Goal: Information Seeking & Learning: Learn about a topic

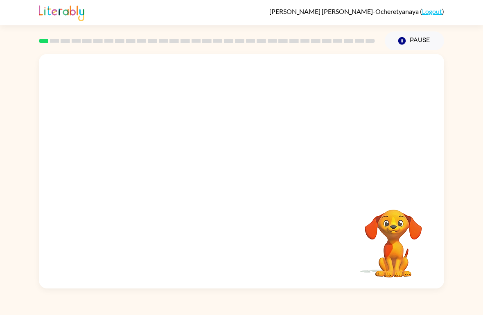
click at [404, 236] on video "Your browser must support playing .mp4 files to use Literably. Please try using…" at bounding box center [393, 238] width 82 height 82
click at [228, 182] on button "button" at bounding box center [241, 176] width 52 height 30
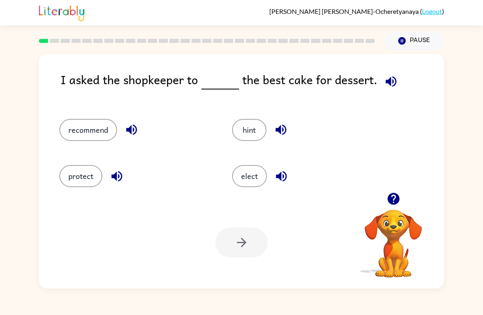
click at [85, 141] on button "recommend" at bounding box center [88, 130] width 58 height 22
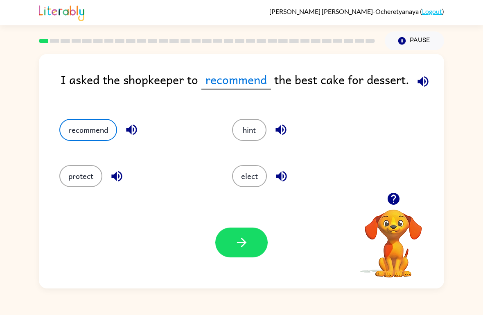
click at [129, 134] on icon "button" at bounding box center [131, 130] width 14 height 14
click at [137, 136] on icon "button" at bounding box center [131, 130] width 14 height 14
click at [132, 129] on icon "button" at bounding box center [131, 130] width 14 height 14
click at [126, 131] on icon "button" at bounding box center [131, 130] width 11 height 11
click at [242, 257] on button "button" at bounding box center [241, 243] width 52 height 30
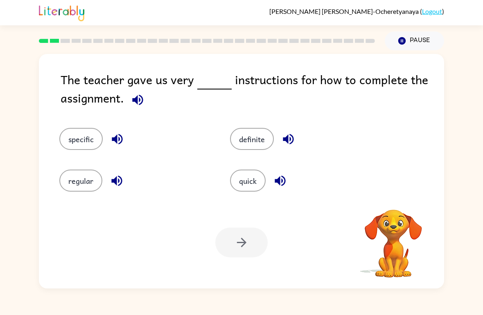
click at [132, 106] on icon "button" at bounding box center [137, 100] width 14 height 14
click at [77, 146] on button "specific" at bounding box center [80, 139] width 43 height 22
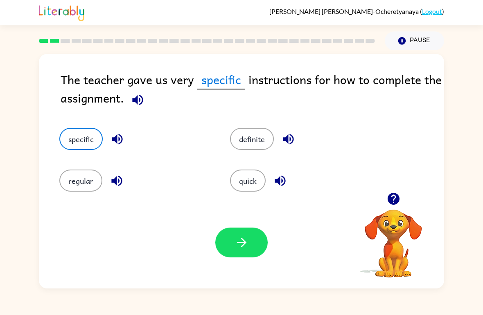
click at [260, 132] on button "definite" at bounding box center [252, 139] width 44 height 22
click at [76, 150] on button "specific" at bounding box center [80, 139] width 43 height 22
click at [248, 240] on icon "button" at bounding box center [241, 243] width 14 height 14
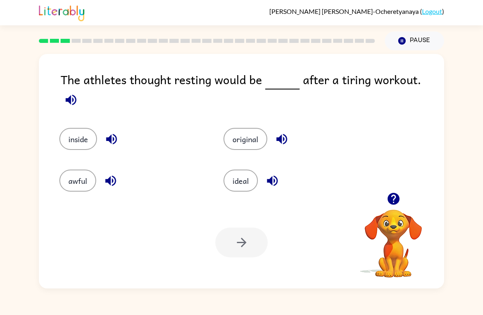
click at [64, 172] on button "awful" at bounding box center [77, 181] width 37 height 22
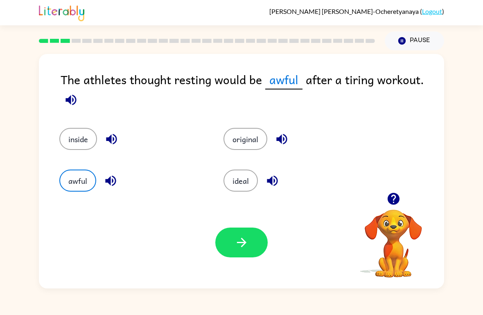
click at [64, 193] on div "awful" at bounding box center [126, 175] width 164 height 42
click at [78, 179] on button "awful" at bounding box center [77, 181] width 37 height 22
click at [240, 182] on button "ideal" at bounding box center [240, 181] width 34 height 22
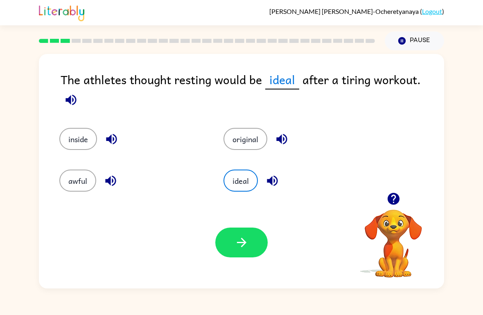
click at [98, 128] on div "inside" at bounding box center [131, 139] width 145 height 22
click at [77, 135] on button "inside" at bounding box center [78, 139] width 38 height 22
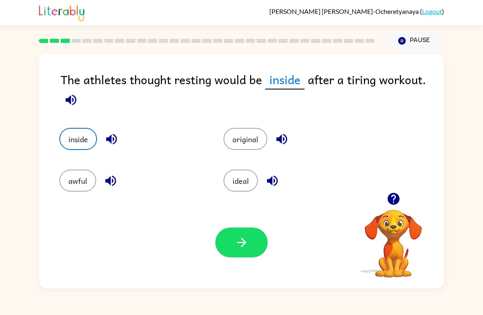
click at [91, 177] on button "awful" at bounding box center [77, 181] width 37 height 22
click at [243, 272] on div "Your browser must support playing .mp4 files to use Literably. Please try using…" at bounding box center [241, 243] width 405 height 92
click at [231, 234] on button "button" at bounding box center [241, 243] width 52 height 30
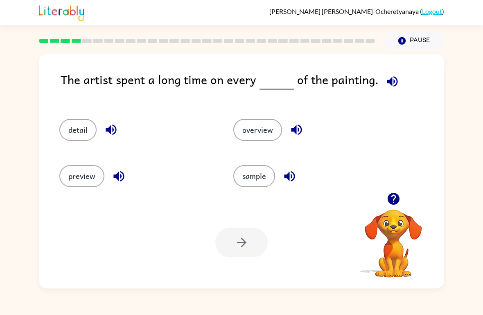
click at [72, 134] on button "detail" at bounding box center [77, 130] width 37 height 22
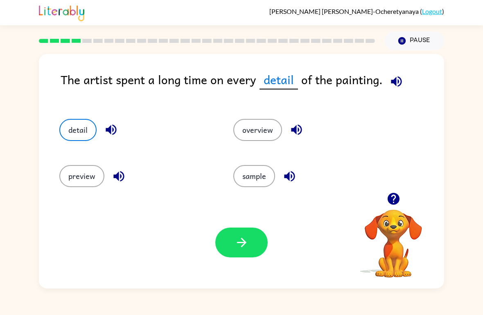
click at [244, 230] on button "button" at bounding box center [241, 243] width 52 height 30
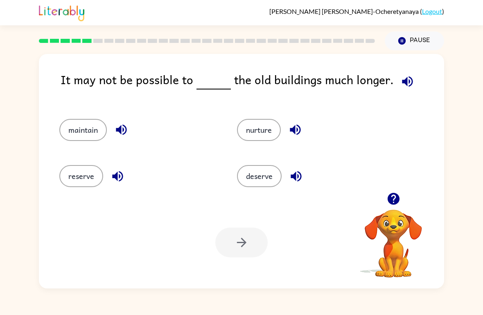
click at [81, 178] on button "reserve" at bounding box center [81, 176] width 44 height 22
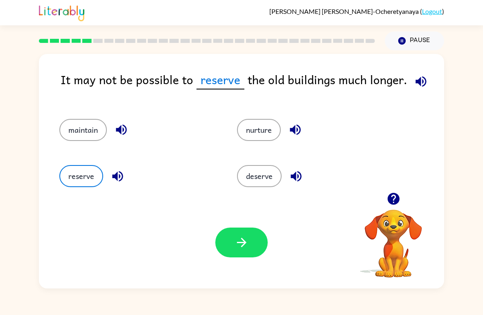
click at [88, 134] on button "maintain" at bounding box center [82, 130] width 47 height 22
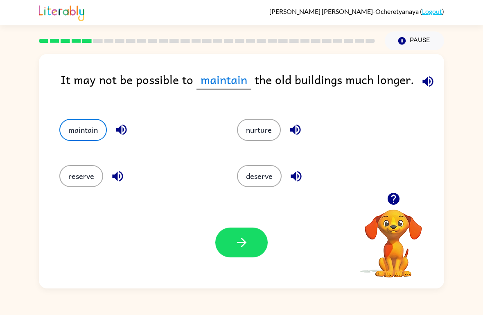
click at [236, 244] on icon "button" at bounding box center [241, 243] width 14 height 14
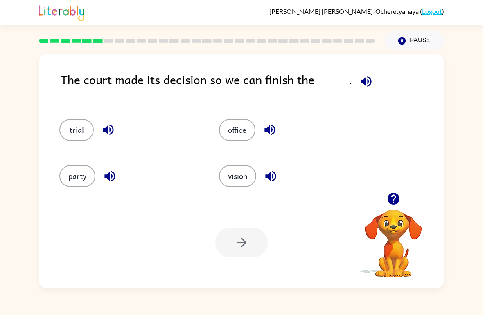
click at [238, 177] on button "vision" at bounding box center [237, 176] width 37 height 22
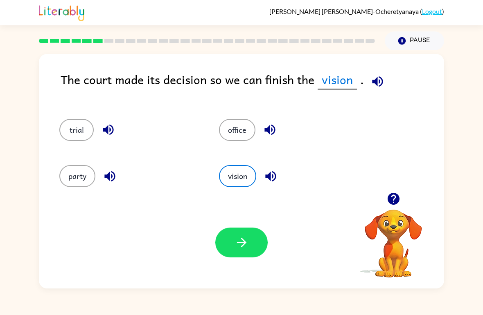
click at [95, 111] on div "trial" at bounding box center [123, 126] width 159 height 46
click at [79, 133] on button "trial" at bounding box center [76, 130] width 34 height 22
click at [211, 250] on div "Your browser must support playing .mp4 files to use Literably. Please try using…" at bounding box center [241, 243] width 405 height 92
click at [236, 236] on button "button" at bounding box center [241, 243] width 52 height 30
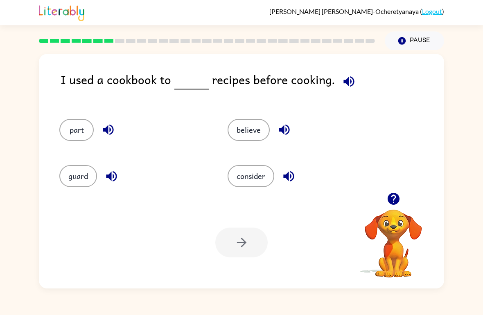
click at [241, 185] on button "consider" at bounding box center [250, 176] width 47 height 22
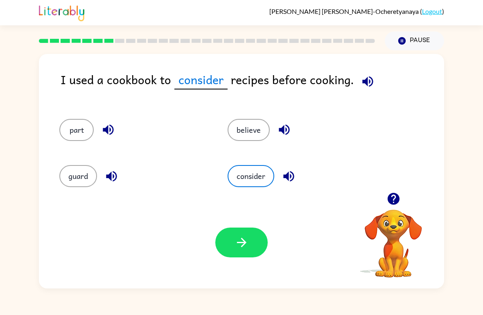
click at [262, 147] on div "believe" at bounding box center [296, 126] width 168 height 46
click at [252, 130] on button "believe" at bounding box center [248, 130] width 42 height 22
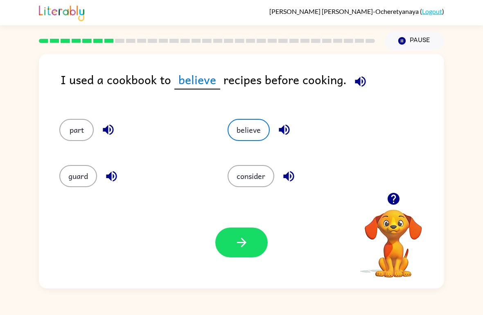
click at [269, 175] on button "consider" at bounding box center [250, 176] width 47 height 22
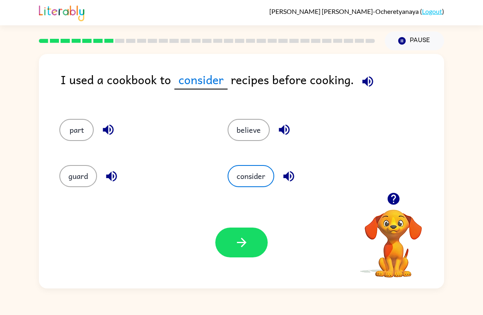
click at [221, 242] on button "button" at bounding box center [241, 243] width 52 height 30
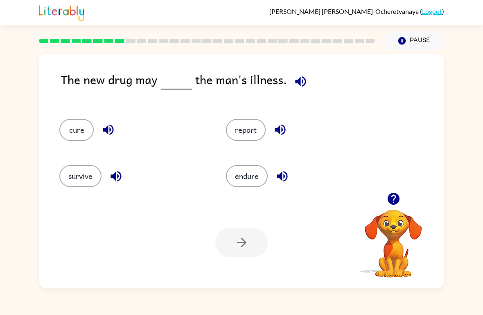
click at [83, 136] on button "cure" at bounding box center [76, 130] width 34 height 22
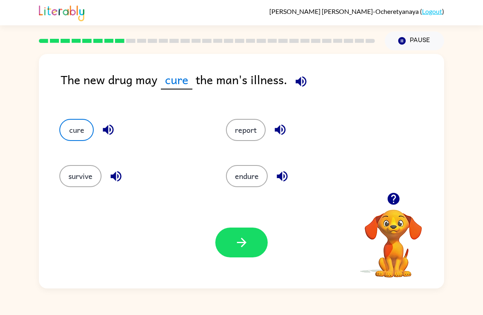
click at [232, 257] on button "button" at bounding box center [241, 243] width 52 height 30
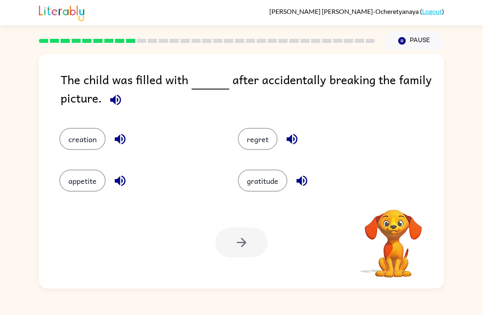
click at [481, 194] on div "The child was filled with after accidentally breaking the family picture. creat…" at bounding box center [241, 169] width 483 height 238
click at [267, 192] on button "gratitude" at bounding box center [262, 181] width 49 height 22
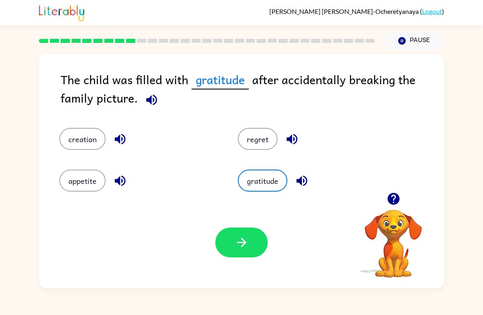
click at [250, 137] on button "regret" at bounding box center [258, 139] width 40 height 22
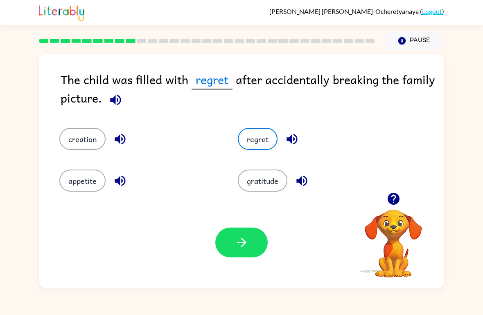
click at [229, 240] on button "button" at bounding box center [241, 243] width 52 height 30
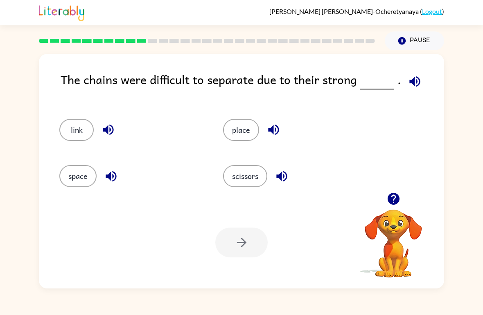
click at [241, 187] on button "scissors" at bounding box center [245, 176] width 44 height 22
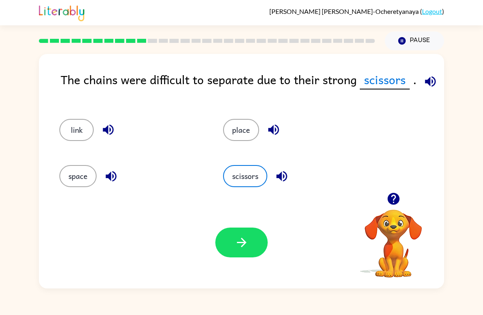
click at [77, 141] on button "link" at bounding box center [76, 130] width 34 height 22
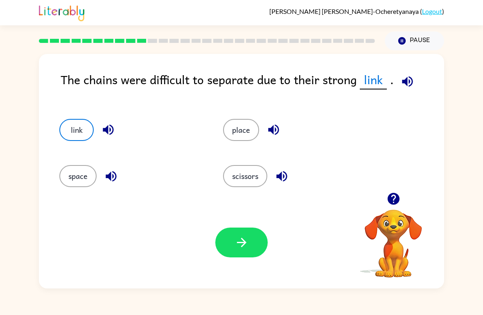
click at [247, 249] on icon "button" at bounding box center [241, 243] width 14 height 14
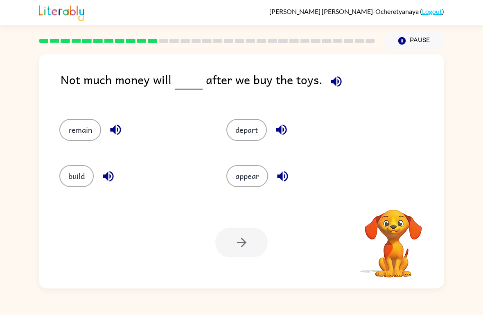
click at [74, 187] on button "build" at bounding box center [76, 176] width 34 height 22
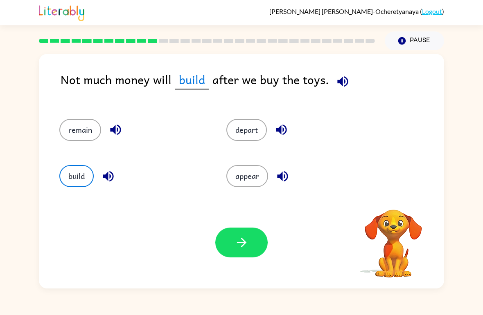
click at [68, 166] on button "build" at bounding box center [76, 176] width 34 height 22
click at [78, 130] on button "remain" at bounding box center [80, 130] width 42 height 22
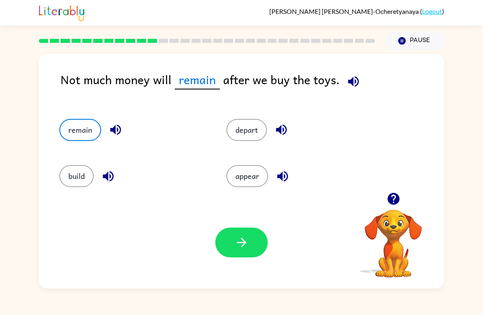
click at [239, 239] on icon "button" at bounding box center [241, 243] width 14 height 14
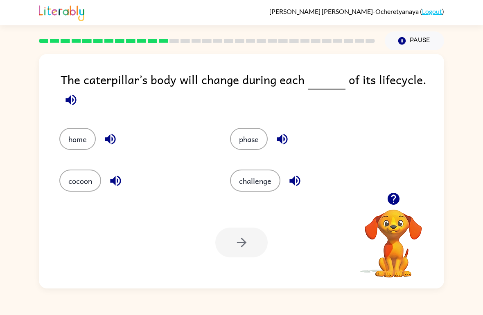
click at [239, 148] on button "phase" at bounding box center [249, 139] width 38 height 22
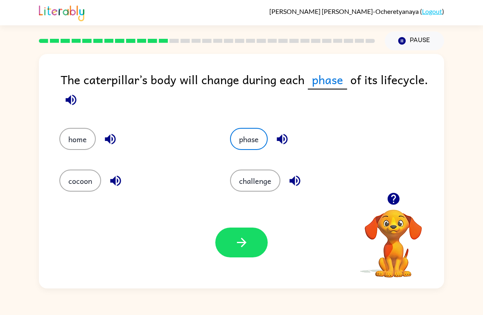
click at [239, 256] on button "button" at bounding box center [241, 243] width 52 height 30
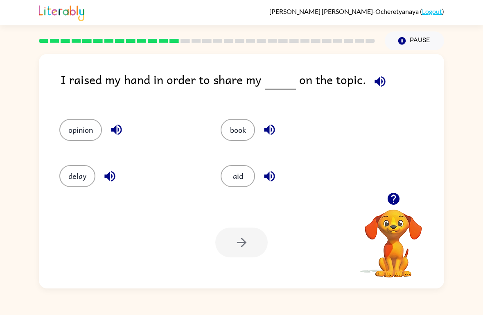
click at [233, 126] on button "book" at bounding box center [237, 130] width 34 height 22
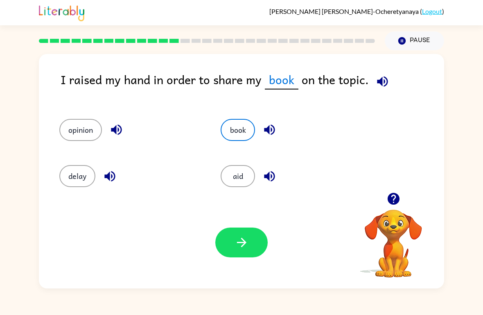
click at [57, 191] on div "delay" at bounding box center [124, 173] width 161 height 46
click at [70, 176] on button "delay" at bounding box center [77, 176] width 36 height 22
click at [81, 132] on button "opinion" at bounding box center [80, 130] width 43 height 22
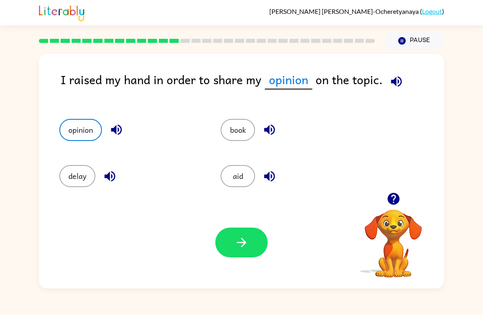
click at [252, 240] on button "button" at bounding box center [241, 243] width 52 height 30
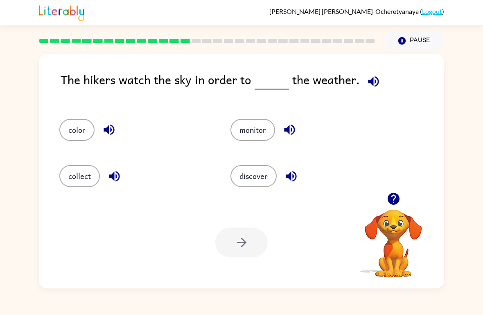
click at [272, 136] on button "monitor" at bounding box center [252, 130] width 45 height 22
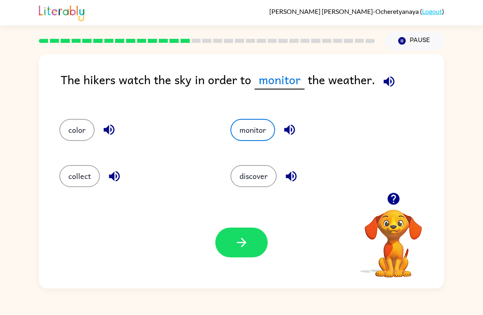
click at [236, 246] on icon "button" at bounding box center [241, 243] width 14 height 14
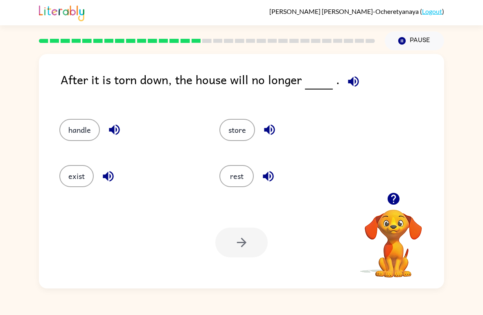
click at [81, 178] on button "exist" at bounding box center [76, 176] width 34 height 22
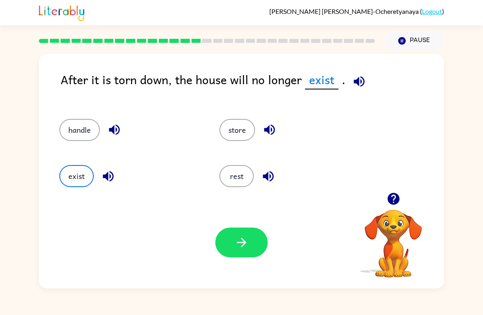
click at [76, 184] on button "exist" at bounding box center [76, 176] width 34 height 22
click at [76, 183] on button "exist" at bounding box center [76, 176] width 34 height 22
click at [68, 187] on button "exist" at bounding box center [76, 176] width 34 height 22
click at [72, 187] on button "exist" at bounding box center [76, 176] width 34 height 22
click at [71, 186] on button "exist" at bounding box center [76, 176] width 34 height 22
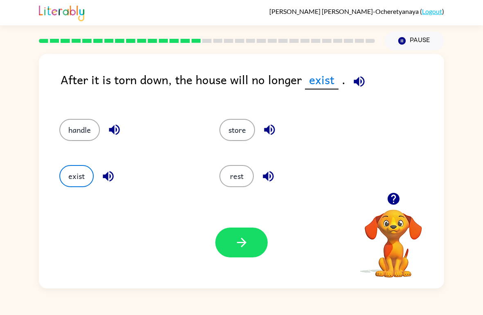
click at [78, 179] on button "exist" at bounding box center [76, 176] width 34 height 22
click at [229, 228] on button "button" at bounding box center [241, 243] width 52 height 30
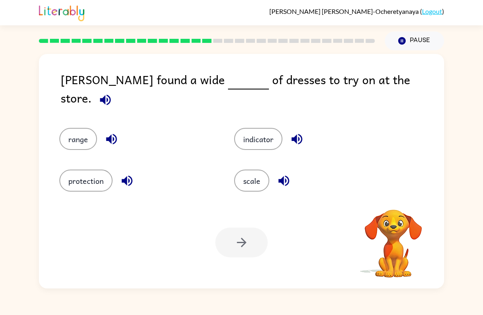
click at [78, 128] on button "range" at bounding box center [78, 139] width 38 height 22
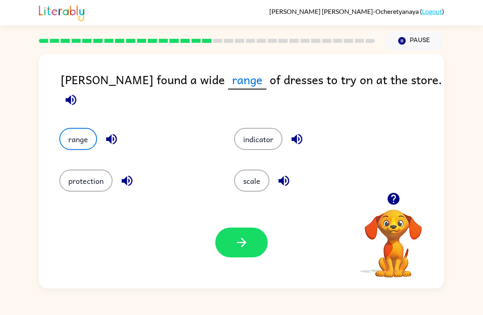
click at [231, 252] on button "button" at bounding box center [241, 243] width 52 height 30
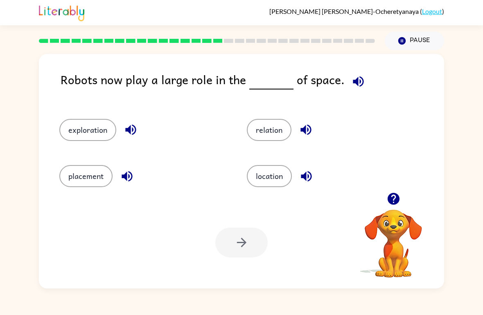
click at [273, 141] on button "relation" at bounding box center [269, 130] width 45 height 22
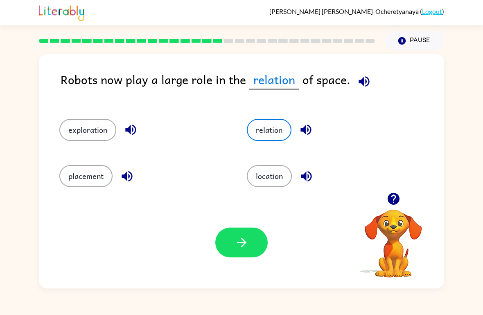
click at [265, 186] on button "location" at bounding box center [269, 176] width 45 height 22
click at [258, 187] on button "location" at bounding box center [269, 176] width 45 height 22
click at [88, 131] on button "exploration" at bounding box center [87, 130] width 57 height 22
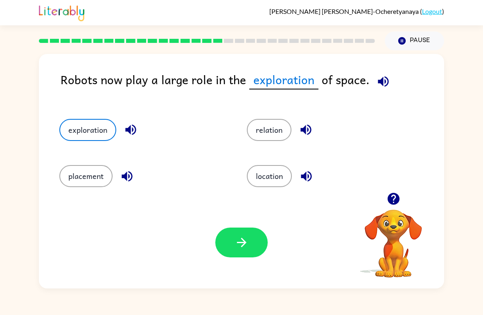
click at [229, 256] on button "button" at bounding box center [241, 243] width 52 height 30
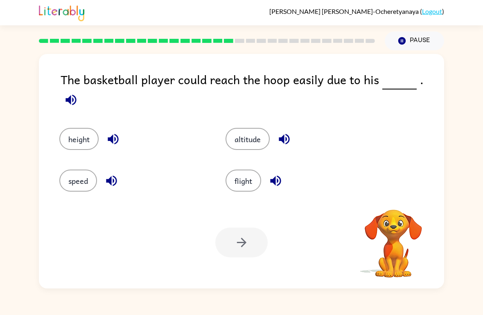
click at [247, 242] on div at bounding box center [241, 243] width 52 height 30
click at [233, 182] on button "flight" at bounding box center [243, 181] width 36 height 22
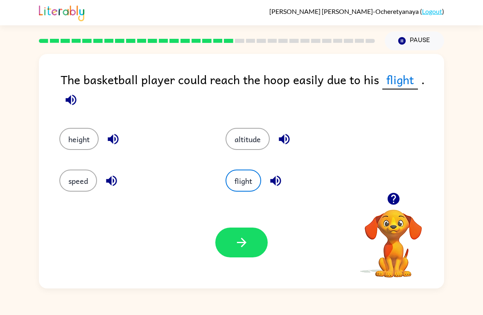
click at [254, 145] on button "altitude" at bounding box center [247, 139] width 44 height 22
click at [77, 147] on button "height" at bounding box center [78, 139] width 39 height 22
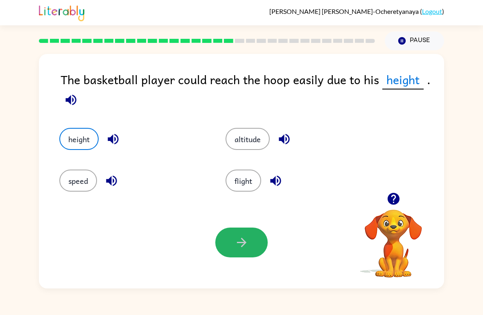
click at [244, 257] on button "button" at bounding box center [241, 243] width 52 height 30
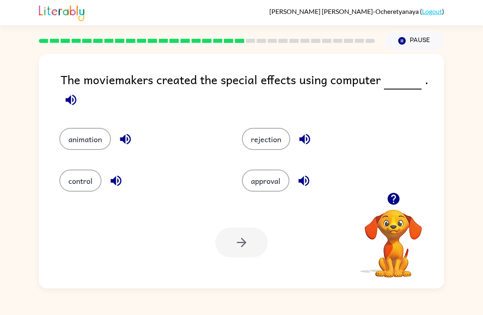
click at [88, 139] on button "animation" at bounding box center [85, 139] width 52 height 22
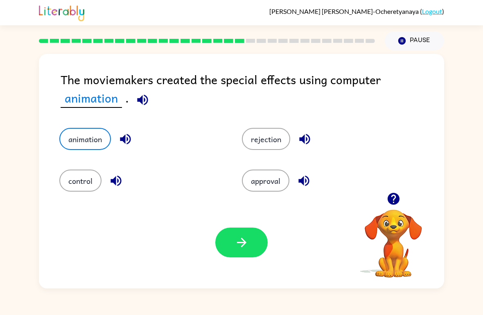
click at [280, 186] on button "approval" at bounding box center [265, 181] width 47 height 22
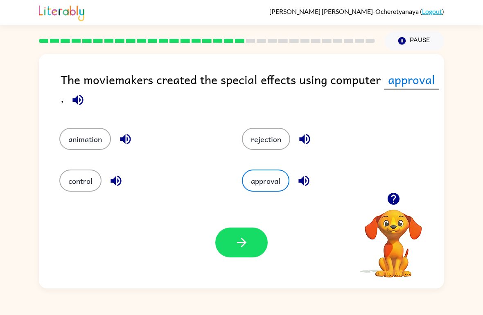
click at [76, 147] on button "animation" at bounding box center [85, 139] width 52 height 22
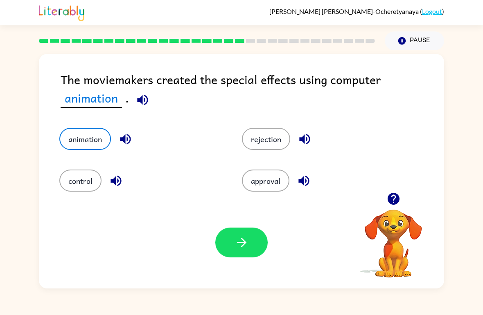
click at [247, 247] on icon "button" at bounding box center [241, 243] width 14 height 14
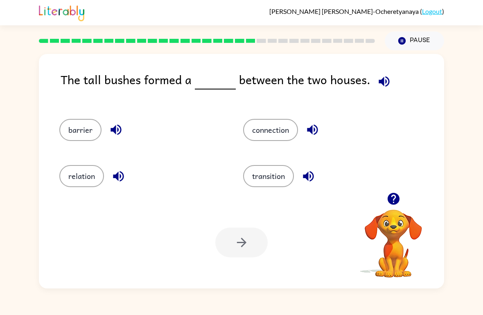
click at [67, 199] on div "Your browser must support playing .mp4 files to use Literably. Please try using…" at bounding box center [241, 243] width 405 height 92
click at [71, 197] on div "The tall bushes formed a between the two houses. barrier connection relation tr…" at bounding box center [241, 171] width 405 height 235
click at [278, 141] on button "connection" at bounding box center [270, 130] width 55 height 22
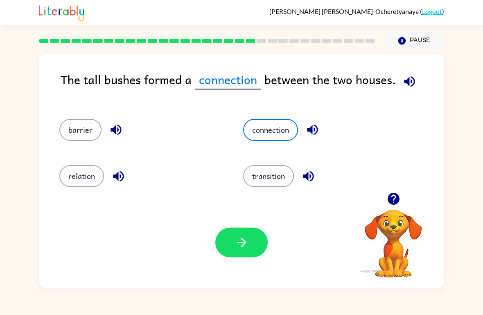
click at [285, 155] on div "transition" at bounding box center [319, 173] width 184 height 46
click at [284, 139] on button "connection" at bounding box center [270, 130] width 55 height 22
click at [289, 119] on button "connection" at bounding box center [270, 130] width 55 height 22
click at [269, 136] on button "connection" at bounding box center [270, 130] width 55 height 22
click at [64, 146] on div "barrier" at bounding box center [136, 126] width 184 height 46
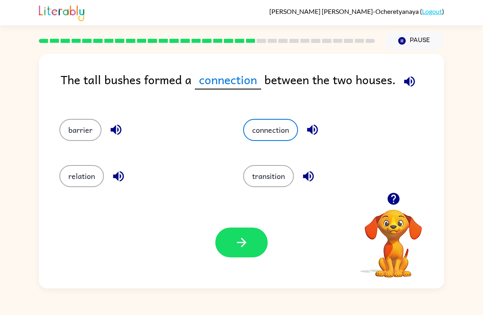
click at [82, 132] on button "barrier" at bounding box center [80, 130] width 42 height 22
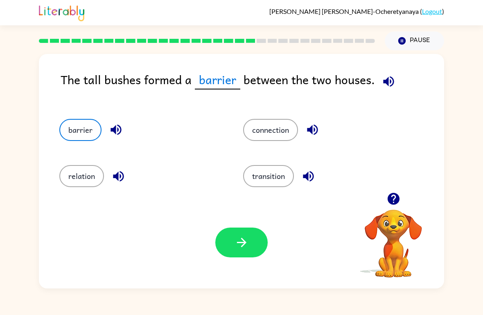
click at [253, 225] on div "Your browser must support playing .mp4 files to use Literably. Please try using…" at bounding box center [241, 243] width 405 height 92
click at [242, 243] on icon "button" at bounding box center [240, 242] width 9 height 9
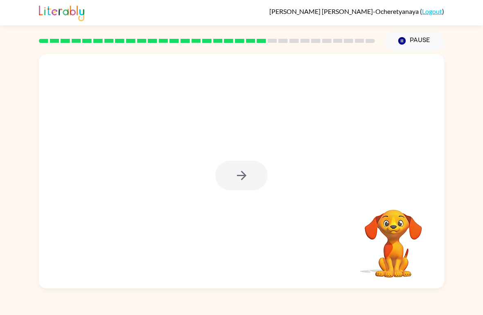
click at [239, 211] on div at bounding box center [241, 171] width 405 height 235
click at [249, 174] on div at bounding box center [241, 176] width 52 height 30
click at [224, 184] on div at bounding box center [241, 176] width 52 height 30
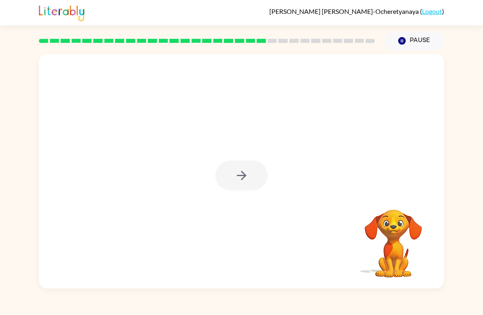
click at [259, 190] on div at bounding box center [241, 176] width 52 height 30
click at [245, 179] on icon "button" at bounding box center [241, 175] width 14 height 14
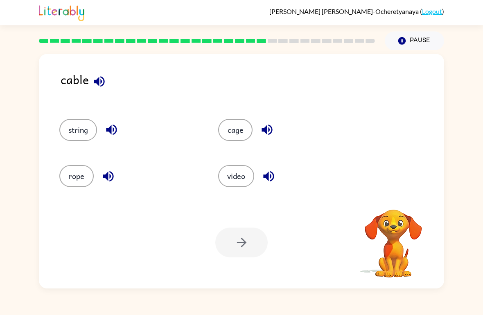
click at [46, 148] on div "string" at bounding box center [123, 126] width 159 height 46
click at [81, 117] on div "string" at bounding box center [123, 126] width 159 height 46
click at [67, 125] on button "string" at bounding box center [78, 130] width 38 height 22
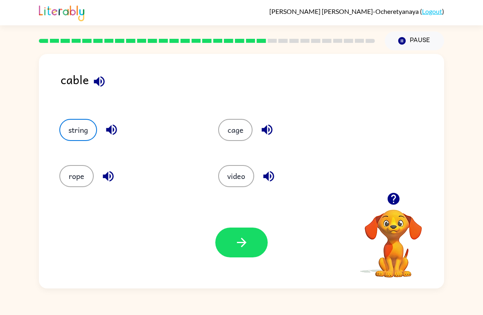
click at [50, 179] on div "rope" at bounding box center [123, 173] width 159 height 46
click at [74, 177] on button "rope" at bounding box center [76, 176] width 34 height 22
click at [251, 236] on button "button" at bounding box center [241, 243] width 52 height 30
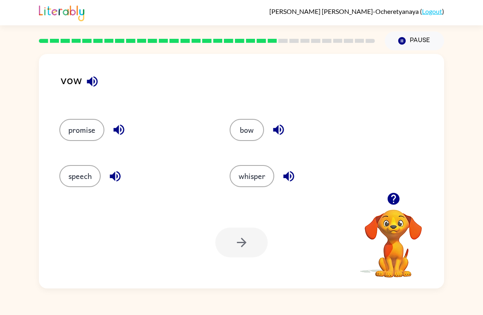
click at [238, 137] on button "bow" at bounding box center [246, 130] width 34 height 22
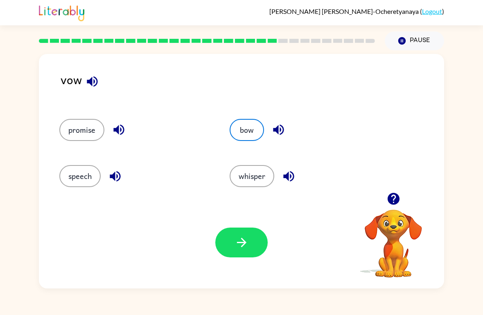
click at [243, 258] on button "button" at bounding box center [241, 243] width 52 height 30
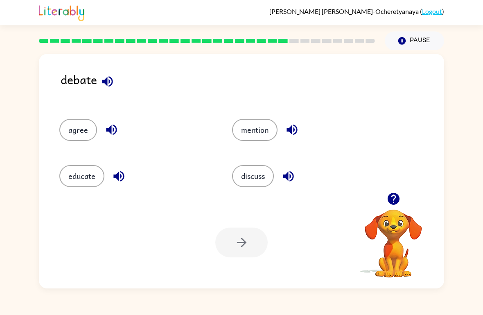
click at [238, 186] on button "discuss" at bounding box center [253, 176] width 42 height 22
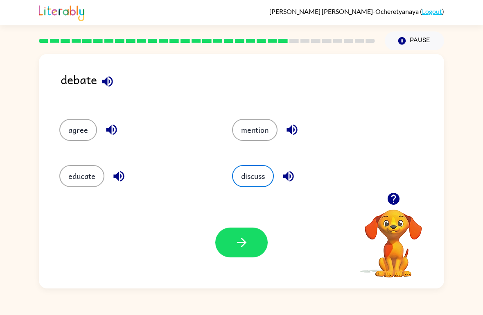
click at [251, 177] on button "discuss" at bounding box center [253, 176] width 42 height 22
click at [258, 186] on button "discuss" at bounding box center [253, 176] width 42 height 22
click at [243, 229] on button "button" at bounding box center [241, 243] width 52 height 30
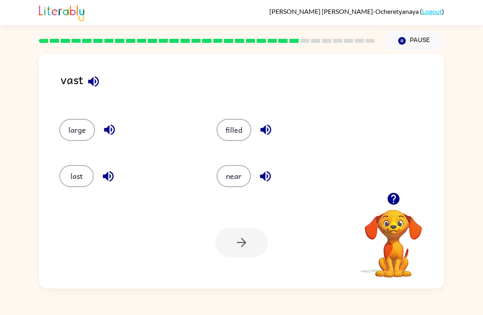
click at [68, 180] on button "last" at bounding box center [76, 176] width 34 height 22
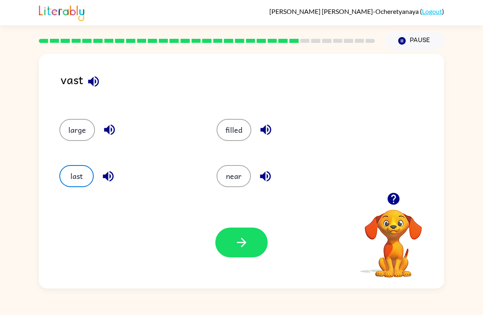
click at [237, 244] on icon "button" at bounding box center [241, 243] width 14 height 14
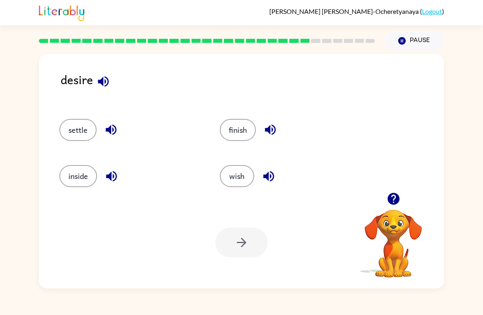
click at [230, 187] on button "wish" at bounding box center [237, 176] width 34 height 22
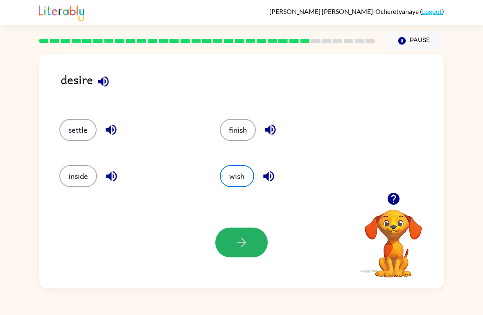
click at [226, 239] on button "button" at bounding box center [241, 243] width 52 height 30
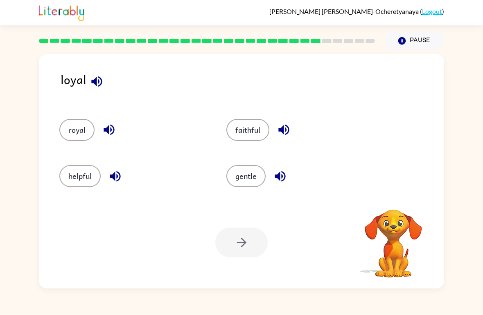
click at [57, 140] on div "royal" at bounding box center [127, 126] width 167 height 46
click at [242, 194] on div "gentle" at bounding box center [294, 173] width 167 height 46
click at [249, 181] on button "gentle" at bounding box center [245, 176] width 39 height 22
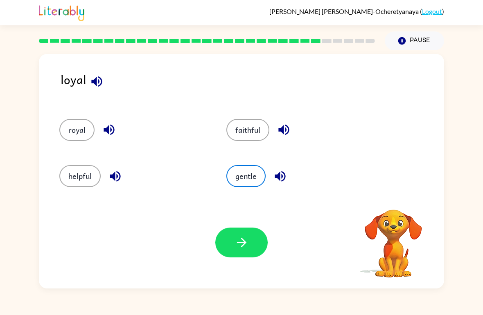
click at [240, 187] on button "gentle" at bounding box center [245, 176] width 39 height 22
click at [61, 183] on button "helpful" at bounding box center [79, 176] width 41 height 22
click at [82, 160] on div "helpful" at bounding box center [127, 173] width 167 height 46
click at [245, 232] on button "button" at bounding box center [241, 243] width 52 height 30
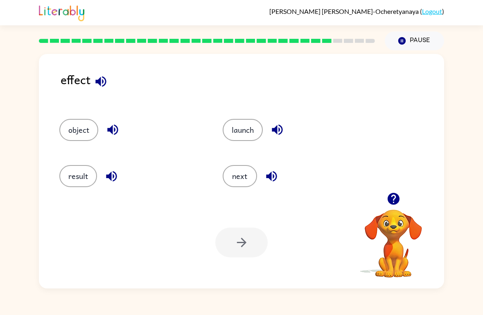
click at [72, 175] on button "result" at bounding box center [78, 176] width 38 height 22
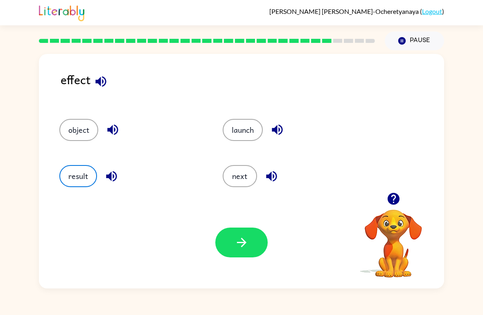
click at [255, 236] on button "button" at bounding box center [241, 243] width 52 height 30
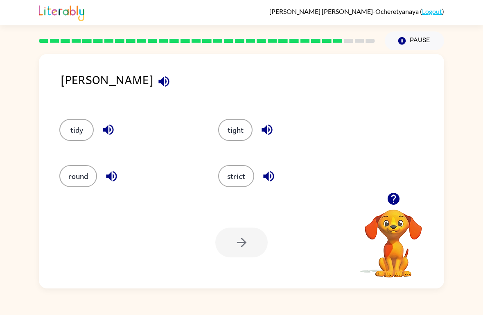
click at [244, 122] on button "tight" at bounding box center [235, 130] width 34 height 22
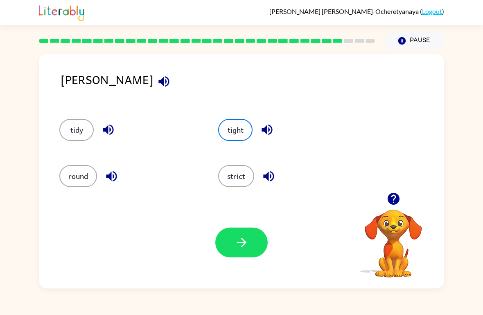
click at [83, 122] on button "tidy" at bounding box center [76, 130] width 34 height 22
click at [65, 137] on button "tidy" at bounding box center [76, 130] width 34 height 22
click at [69, 173] on button "round" at bounding box center [78, 176] width 38 height 22
click at [252, 178] on button "strict" at bounding box center [236, 176] width 36 height 22
click at [244, 253] on button "button" at bounding box center [241, 243] width 52 height 30
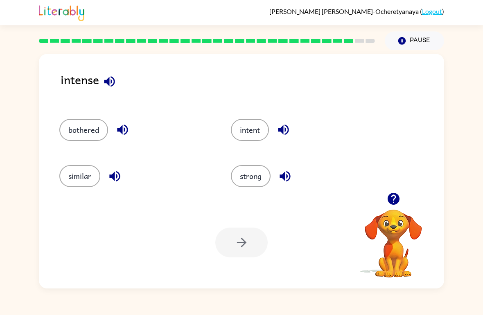
click at [263, 134] on button "intent" at bounding box center [250, 130] width 38 height 22
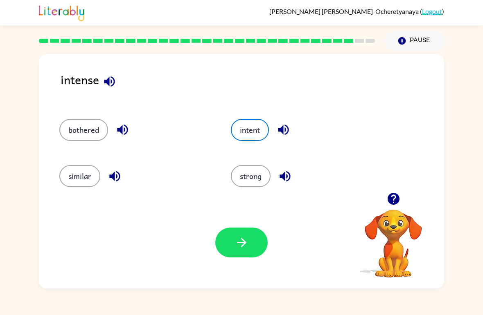
click at [246, 268] on div "Your browser must support playing .mp4 files to use Literably. Please try using…" at bounding box center [241, 243] width 405 height 92
click at [253, 240] on button "button" at bounding box center [241, 243] width 52 height 30
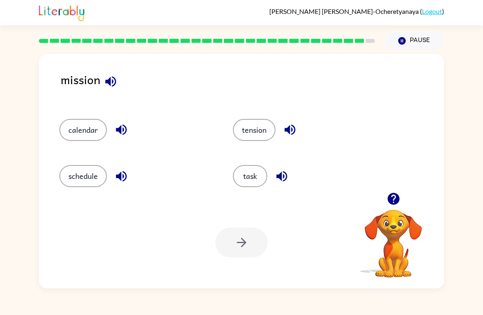
click at [255, 176] on button "task" at bounding box center [250, 176] width 34 height 22
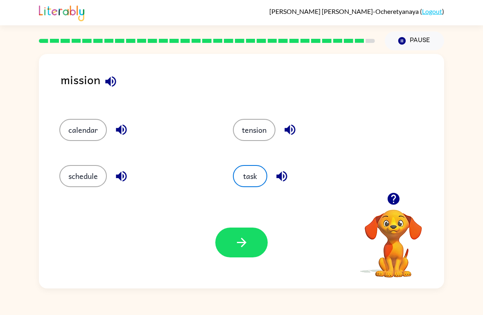
click at [242, 234] on button "button" at bounding box center [241, 243] width 52 height 30
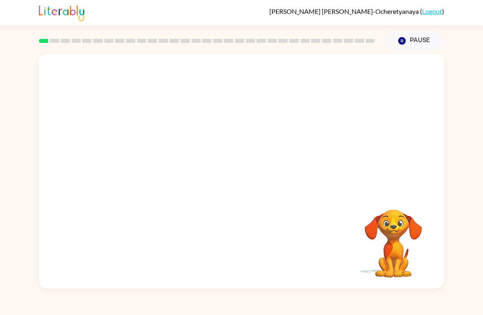
click at [164, 165] on video "Your browser must support playing .mp4 files to use Literably. Please try using…" at bounding box center [241, 123] width 405 height 139
click at [214, 128] on video "Your browser must support playing .mp4 files to use Literably. Please try using…" at bounding box center [241, 123] width 405 height 139
click at [279, 157] on video "Your browser must support playing .mp4 files to use Literably. Please try using…" at bounding box center [241, 123] width 405 height 139
click at [390, 185] on video "Your browser must support playing .mp4 files to use Literably. Please try using…" at bounding box center [241, 123] width 405 height 139
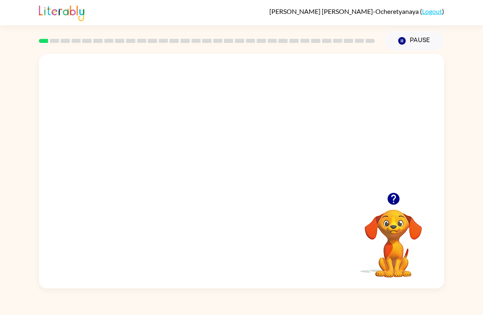
click at [392, 203] on icon "button" at bounding box center [393, 199] width 12 height 12
click at [243, 177] on div at bounding box center [241, 176] width 52 height 30
click at [249, 205] on div at bounding box center [241, 171] width 405 height 235
click at [215, 176] on div at bounding box center [241, 176] width 52 height 30
click at [216, 192] on div at bounding box center [241, 171] width 405 height 235
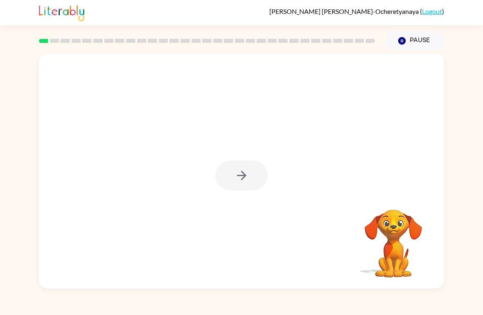
click at [255, 190] on div at bounding box center [241, 176] width 52 height 30
click at [244, 199] on div at bounding box center [241, 171] width 405 height 235
click at [265, 182] on div at bounding box center [241, 176] width 52 height 30
click at [246, 182] on icon "button" at bounding box center [241, 175] width 14 height 14
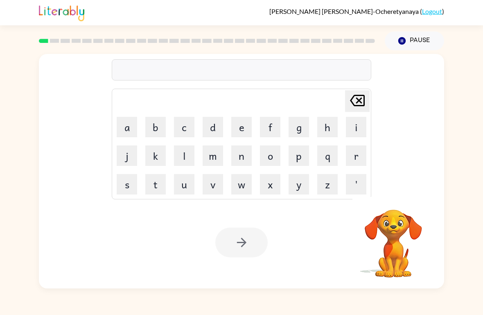
click at [256, 169] on td "o" at bounding box center [270, 156] width 28 height 28
click at [157, 131] on button "b" at bounding box center [155, 127] width 20 height 20
click at [274, 160] on button "o" at bounding box center [270, 156] width 20 height 20
click at [132, 137] on button "a" at bounding box center [127, 127] width 20 height 20
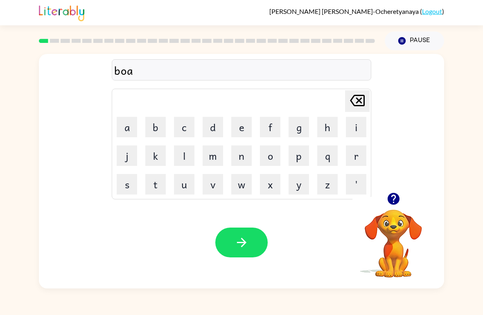
click at [349, 165] on button "r" at bounding box center [356, 156] width 20 height 20
click at [204, 137] on button "d" at bounding box center [212, 127] width 20 height 20
click at [245, 126] on button "e" at bounding box center [241, 127] width 20 height 20
click at [349, 151] on button "r" at bounding box center [356, 156] width 20 height 20
click at [240, 248] on icon "button" at bounding box center [241, 243] width 14 height 14
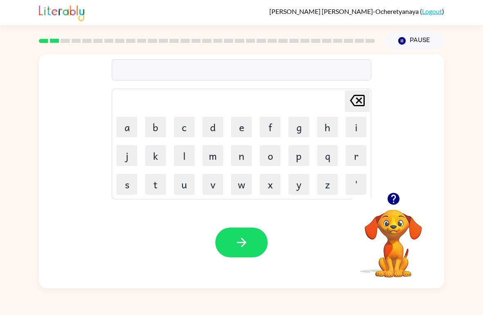
click at [357, 161] on button "r" at bounding box center [356, 156] width 20 height 20
click at [276, 156] on button "o" at bounding box center [270, 156] width 20 height 20
click at [184, 186] on button "u" at bounding box center [184, 184] width 20 height 20
click at [236, 152] on button "n" at bounding box center [241, 156] width 20 height 20
click at [212, 129] on button "d" at bounding box center [212, 127] width 20 height 20
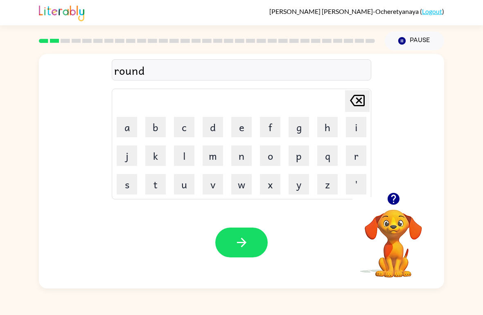
click at [252, 232] on button "button" at bounding box center [241, 243] width 52 height 30
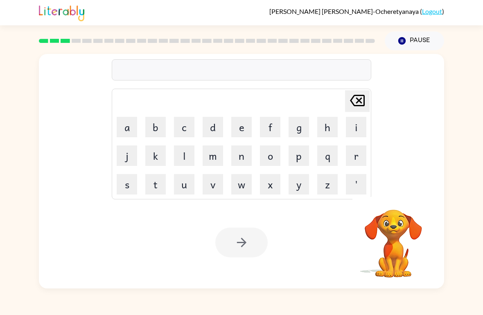
click at [204, 164] on button "m" at bounding box center [212, 156] width 20 height 20
click at [122, 129] on button "a" at bounding box center [127, 127] width 20 height 20
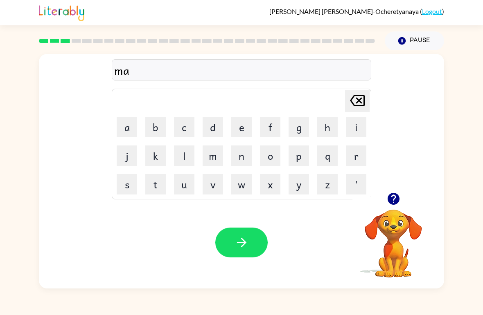
click at [157, 180] on button "t" at bounding box center [155, 184] width 20 height 20
click at [352, 127] on button "i" at bounding box center [356, 127] width 20 height 20
click at [236, 133] on button "e" at bounding box center [241, 127] width 20 height 20
click at [294, 292] on div "[PERSON_NAME] ( Logout ) Pause Pause matie Delete Delete last character input a…" at bounding box center [241, 157] width 483 height 315
click at [250, 162] on button "n" at bounding box center [241, 156] width 20 height 20
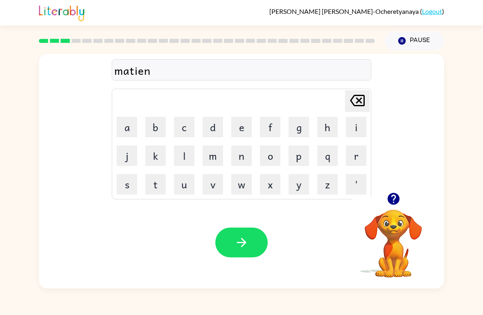
click at [354, 102] on icon "[PERSON_NAME] last character input" at bounding box center [357, 101] width 20 height 20
click at [359, 101] on icon at bounding box center [357, 100] width 15 height 11
click at [357, 103] on icon at bounding box center [357, 100] width 15 height 11
click at [356, 103] on icon at bounding box center [357, 100] width 15 height 11
click at [347, 103] on icon "[PERSON_NAME] last character input" at bounding box center [357, 101] width 20 height 20
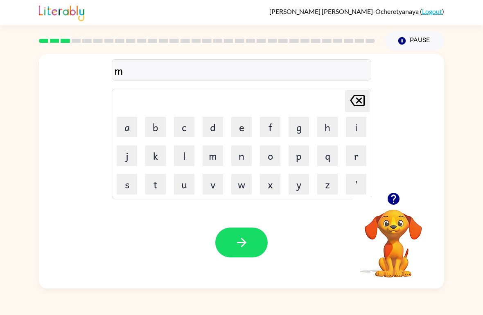
click at [347, 103] on icon "[PERSON_NAME] last character input" at bounding box center [357, 101] width 20 height 20
click at [211, 163] on button "m" at bounding box center [212, 156] width 20 height 20
click at [128, 133] on button "a" at bounding box center [127, 127] width 20 height 20
click at [128, 185] on button "s" at bounding box center [127, 184] width 20 height 20
click at [323, 137] on button "h" at bounding box center [327, 127] width 20 height 20
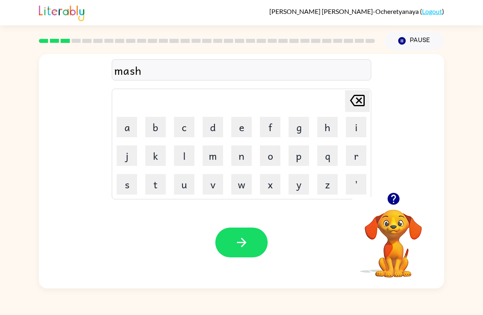
click at [249, 131] on button "e" at bounding box center [241, 127] width 20 height 20
click at [243, 158] on button "n" at bounding box center [241, 156] width 20 height 20
click at [352, 99] on icon at bounding box center [357, 100] width 15 height 11
click at [363, 102] on icon at bounding box center [357, 100] width 15 height 11
click at [347, 103] on icon "[PERSON_NAME] last character input" at bounding box center [357, 101] width 20 height 20
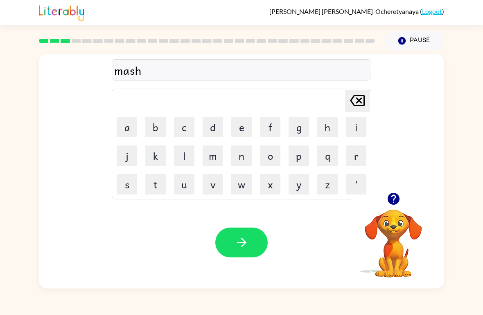
click at [347, 103] on icon "[PERSON_NAME] last character input" at bounding box center [357, 101] width 20 height 20
click at [346, 108] on button "[PERSON_NAME] last character input" at bounding box center [357, 101] width 25 height 22
click at [346, 107] on button "[PERSON_NAME] last character input" at bounding box center [357, 101] width 25 height 22
click at [348, 112] on div "[PERSON_NAME] last character input" at bounding box center [357, 101] width 20 height 21
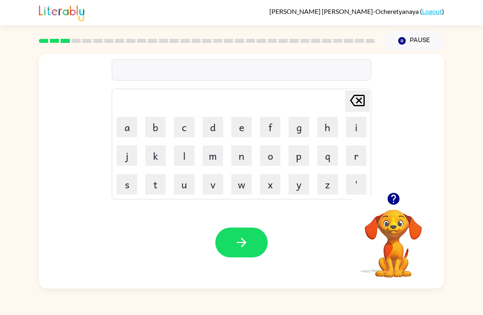
click at [221, 157] on button "m" at bounding box center [212, 156] width 20 height 20
click at [129, 135] on button "a" at bounding box center [127, 127] width 20 height 20
click at [130, 181] on button "s" at bounding box center [127, 184] width 20 height 20
click at [355, 128] on button "i" at bounding box center [356, 127] width 20 height 20
click at [229, 132] on td "e" at bounding box center [241, 127] width 28 height 28
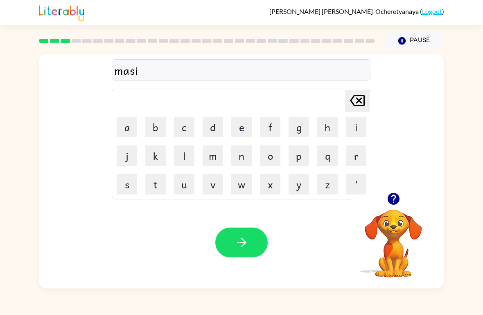
click at [237, 130] on button "e" at bounding box center [241, 127] width 20 height 20
click at [242, 159] on button "n" at bounding box center [241, 156] width 20 height 20
click at [345, 105] on button "[PERSON_NAME] last character input" at bounding box center [357, 101] width 25 height 22
click at [344, 103] on td "[PERSON_NAME] last character input" at bounding box center [241, 101] width 257 height 22
click at [357, 102] on icon at bounding box center [357, 100] width 15 height 11
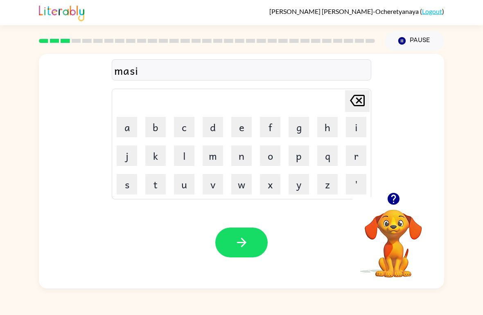
click at [357, 102] on icon "[PERSON_NAME] last character input" at bounding box center [357, 101] width 20 height 20
click at [358, 105] on icon "[PERSON_NAME] last character input" at bounding box center [357, 101] width 20 height 20
click at [357, 100] on icon at bounding box center [357, 100] width 15 height 11
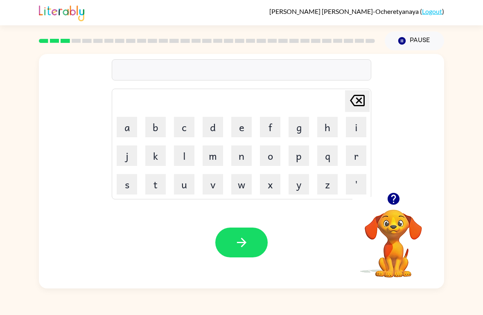
click at [209, 164] on button "m" at bounding box center [212, 156] width 20 height 20
click at [127, 121] on button "a" at bounding box center [127, 127] width 20 height 20
click at [151, 188] on button "t" at bounding box center [155, 184] width 20 height 20
click at [350, 132] on button "i" at bounding box center [356, 127] width 20 height 20
click at [186, 132] on button "c" at bounding box center [184, 127] width 20 height 20
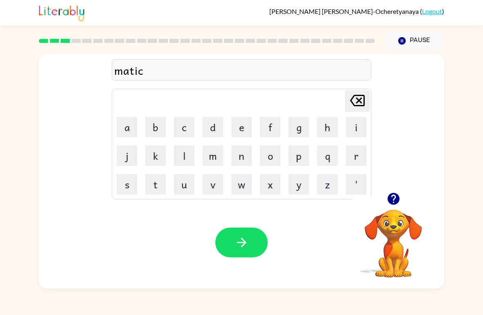
click at [359, 100] on icon at bounding box center [357, 100] width 15 height 11
click at [245, 128] on button "e" at bounding box center [241, 127] width 20 height 20
click at [240, 164] on button "n" at bounding box center [241, 156] width 20 height 20
click at [247, 254] on button "button" at bounding box center [241, 243] width 52 height 30
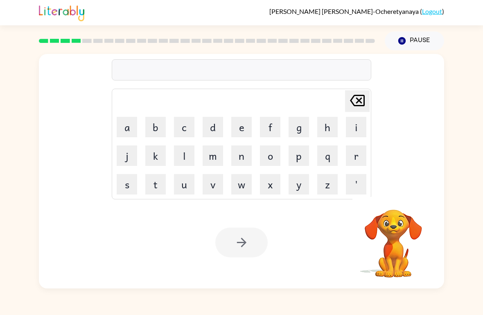
click at [150, 182] on button "t" at bounding box center [155, 184] width 20 height 20
click at [356, 155] on button "r" at bounding box center [356, 156] width 20 height 20
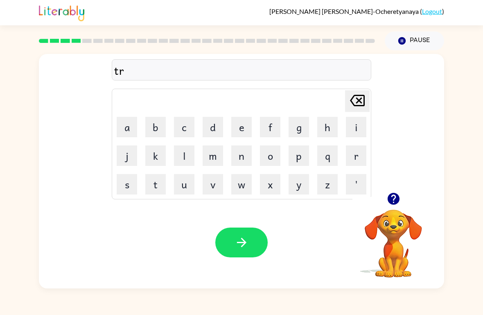
click at [355, 132] on button "i" at bounding box center [356, 127] width 20 height 20
click at [125, 131] on button "a" at bounding box center [127, 127] width 20 height 20
click at [244, 153] on button "n" at bounding box center [241, 156] width 20 height 20
click at [356, 99] on icon at bounding box center [357, 100] width 15 height 11
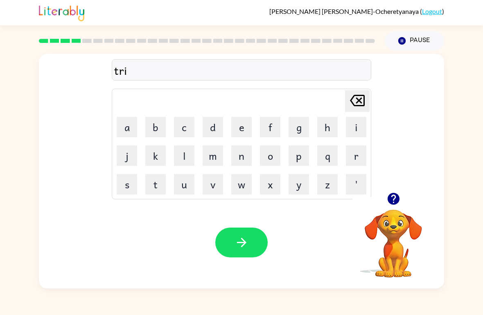
click at [361, 106] on icon at bounding box center [357, 100] width 15 height 11
click at [134, 128] on button "a" at bounding box center [127, 127] width 20 height 20
click at [355, 133] on button "i" at bounding box center [356, 127] width 20 height 20
click at [236, 157] on button "n" at bounding box center [241, 156] width 20 height 20
click at [233, 229] on button "button" at bounding box center [241, 243] width 52 height 30
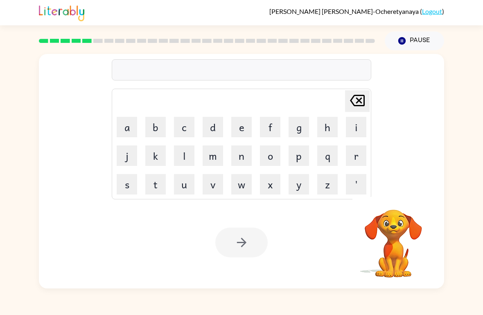
click at [211, 135] on button "d" at bounding box center [212, 127] width 20 height 20
click at [234, 129] on button "e" at bounding box center [241, 127] width 20 height 20
click at [265, 134] on button "f" at bounding box center [270, 127] width 20 height 20
click at [238, 133] on button "e" at bounding box center [241, 127] width 20 height 20
click at [251, 158] on button "n" at bounding box center [241, 156] width 20 height 20
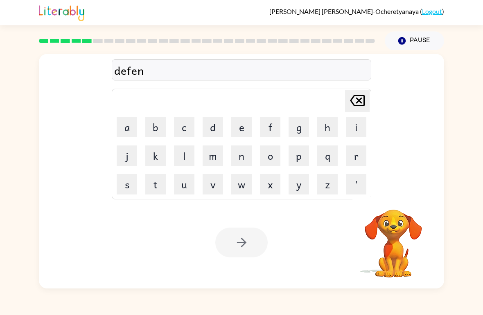
click at [127, 189] on button "s" at bounding box center [127, 184] width 20 height 20
click at [355, 134] on button "i" at bounding box center [356, 127] width 20 height 20
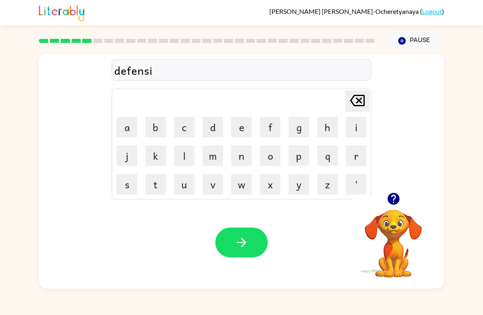
click at [213, 189] on button "v" at bounding box center [212, 184] width 20 height 20
click at [219, 128] on button "d" at bounding box center [212, 127] width 20 height 20
click at [362, 102] on icon "[PERSON_NAME] last character input" at bounding box center [357, 101] width 20 height 20
click at [244, 130] on button "e" at bounding box center [241, 127] width 20 height 20
click at [243, 228] on button "button" at bounding box center [241, 243] width 52 height 30
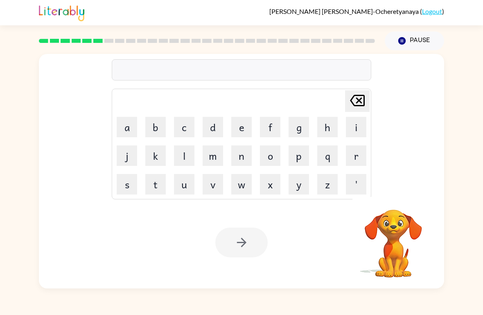
click at [216, 184] on button "v" at bounding box center [212, 184] width 20 height 20
click at [127, 128] on button "a" at bounding box center [127, 127] width 20 height 20
click at [183, 135] on button "c" at bounding box center [184, 127] width 20 height 20
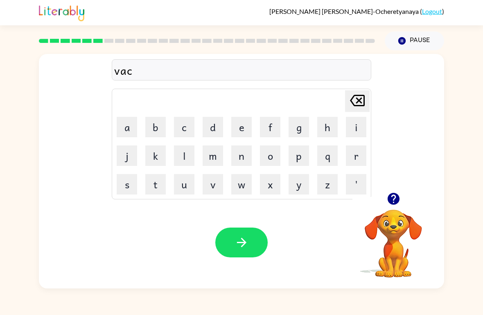
click at [126, 126] on button "a" at bounding box center [127, 127] width 20 height 20
click at [128, 186] on button "s" at bounding box center [127, 184] width 20 height 20
click at [355, 130] on button "i" at bounding box center [356, 127] width 20 height 20
click at [279, 155] on button "o" at bounding box center [270, 156] width 20 height 20
click at [238, 159] on button "n" at bounding box center [241, 156] width 20 height 20
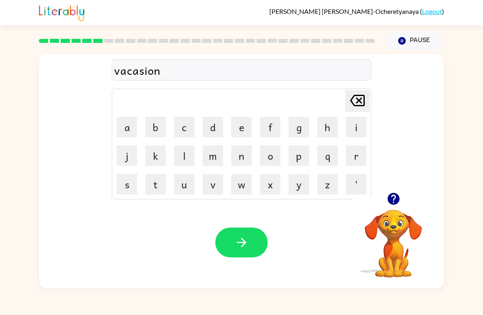
click at [364, 104] on icon at bounding box center [357, 100] width 15 height 11
click at [359, 101] on icon at bounding box center [357, 100] width 15 height 11
click at [358, 106] on icon at bounding box center [357, 100] width 15 height 11
click at [191, 135] on button "c" at bounding box center [184, 127] width 20 height 20
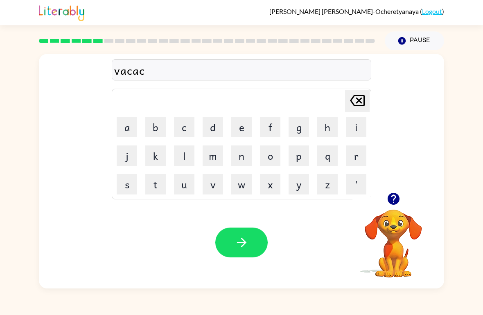
click at [352, 128] on button "i" at bounding box center [356, 127] width 20 height 20
click at [271, 165] on button "o" at bounding box center [270, 156] width 20 height 20
click at [243, 165] on button "n" at bounding box center [241, 156] width 20 height 20
click at [252, 230] on button "button" at bounding box center [241, 243] width 52 height 30
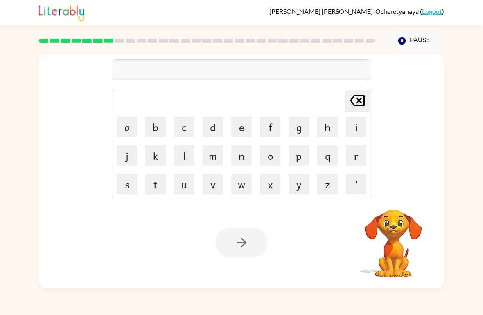
click at [302, 162] on button "p" at bounding box center [298, 156] width 20 height 20
click at [184, 190] on button "u" at bounding box center [184, 184] width 20 height 20
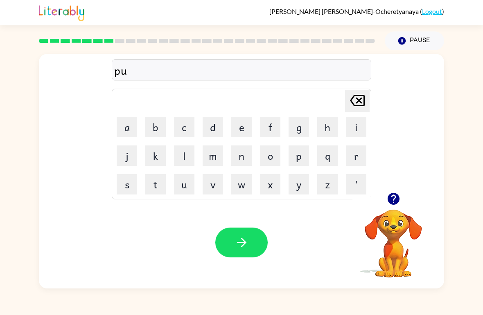
click at [219, 128] on button "d" at bounding box center [212, 127] width 20 height 20
click at [190, 154] on button "l" at bounding box center [184, 156] width 20 height 20
click at [244, 133] on button "e" at bounding box center [241, 127] width 20 height 20
click at [249, 235] on button "button" at bounding box center [241, 243] width 52 height 30
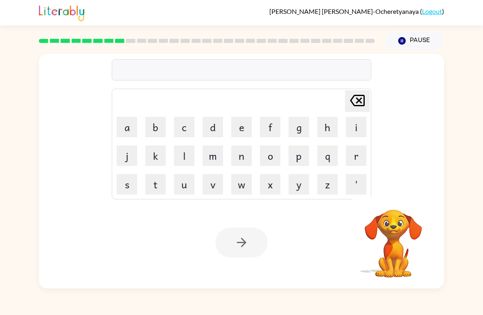
click at [212, 159] on button "m" at bounding box center [212, 156] width 20 height 20
click at [360, 135] on button "i" at bounding box center [356, 127] width 20 height 20
click at [351, 160] on button "r" at bounding box center [356, 156] width 20 height 20
click at [129, 136] on button "a" at bounding box center [127, 127] width 20 height 20
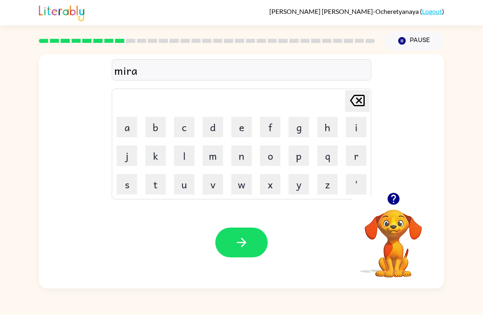
click at [180, 128] on button "c" at bounding box center [184, 127] width 20 height 20
click at [180, 158] on button "l" at bounding box center [184, 156] width 20 height 20
click at [240, 128] on button "e" at bounding box center [241, 127] width 20 height 20
click at [236, 249] on icon "button" at bounding box center [241, 243] width 14 height 14
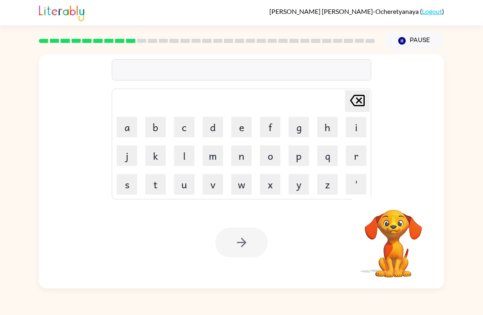
click at [214, 149] on button "m" at bounding box center [212, 156] width 20 height 20
click at [366, 126] on button "i" at bounding box center [356, 127] width 20 height 20
click at [207, 126] on button "d" at bounding box center [212, 127] width 20 height 20
click at [213, 157] on button "m" at bounding box center [212, 156] width 20 height 20
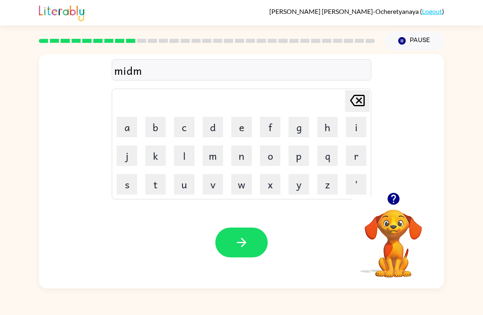
click at [264, 162] on button "o" at bounding box center [270, 156] width 20 height 20
click at [364, 156] on button "r" at bounding box center [356, 156] width 20 height 20
click at [245, 161] on button "n" at bounding box center [241, 156] width 20 height 20
click at [357, 131] on button "i" at bounding box center [356, 127] width 20 height 20
click at [240, 165] on button "n" at bounding box center [241, 156] width 20 height 20
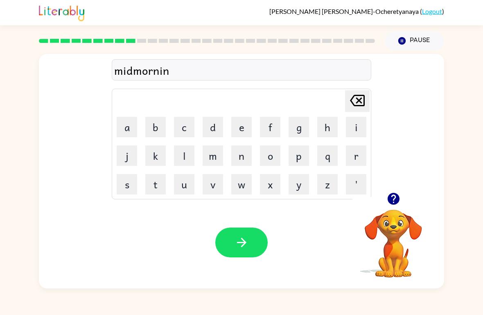
click at [292, 134] on button "g" at bounding box center [298, 127] width 20 height 20
click at [243, 247] on icon "button" at bounding box center [241, 243] width 14 height 14
click at [243, 247] on div at bounding box center [241, 243] width 52 height 30
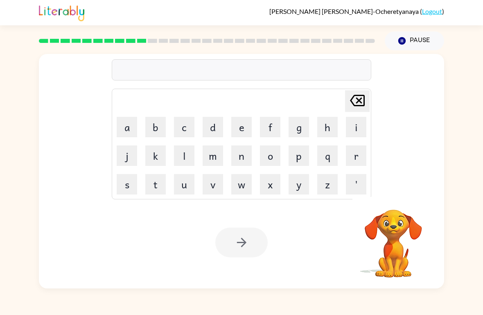
click at [218, 134] on button "d" at bounding box center [212, 127] width 20 height 20
click at [355, 129] on button "i" at bounding box center [356, 127] width 20 height 20
click at [126, 187] on button "s" at bounding box center [127, 184] width 20 height 20
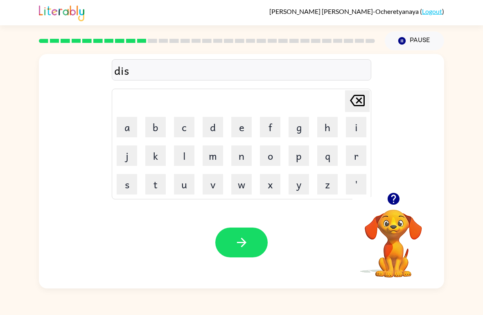
click at [150, 192] on button "t" at bounding box center [155, 184] width 20 height 20
click at [357, 159] on button "r" at bounding box center [356, 156] width 20 height 20
click at [186, 184] on button "u" at bounding box center [184, 184] width 20 height 20
click at [125, 193] on button "s" at bounding box center [127, 184] width 20 height 20
click at [163, 180] on button "t" at bounding box center [155, 184] width 20 height 20
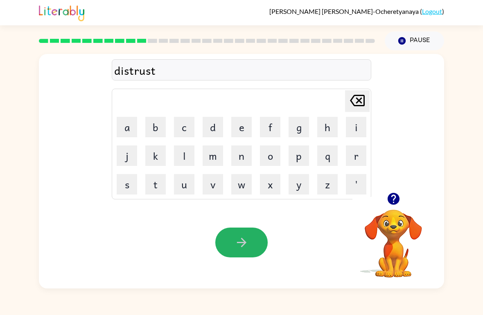
click at [244, 249] on icon "button" at bounding box center [241, 243] width 14 height 14
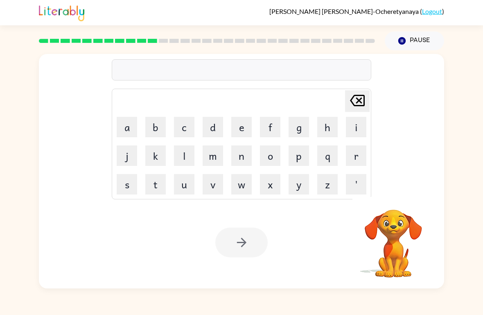
click at [208, 178] on button "v" at bounding box center [212, 184] width 20 height 20
click at [228, 197] on td "w" at bounding box center [241, 185] width 28 height 28
click at [242, 191] on button "w" at bounding box center [241, 184] width 20 height 20
click at [357, 105] on icon at bounding box center [357, 100] width 15 height 11
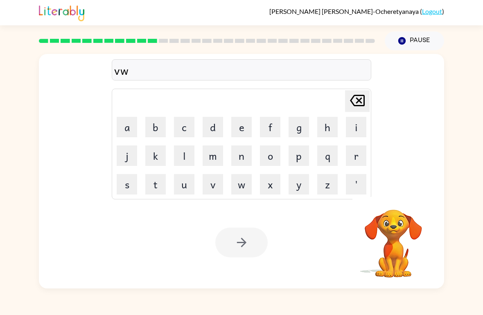
click at [355, 100] on icon "[PERSON_NAME] last character input" at bounding box center [357, 101] width 20 height 20
click at [354, 103] on icon "[PERSON_NAME] last character input" at bounding box center [357, 101] width 20 height 20
click at [353, 103] on icon "[PERSON_NAME] last character input" at bounding box center [357, 101] width 20 height 20
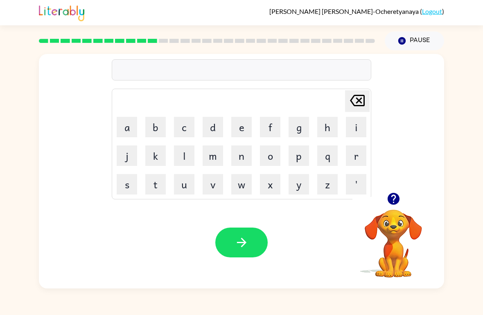
click at [238, 186] on button "w" at bounding box center [241, 184] width 20 height 20
click at [351, 107] on icon "[PERSON_NAME] last character input" at bounding box center [357, 101] width 20 height 20
click at [352, 156] on button "r" at bounding box center [356, 156] width 20 height 20
click at [266, 165] on button "o" at bounding box center [270, 156] width 20 height 20
click at [211, 127] on button "d" at bounding box center [212, 127] width 20 height 20
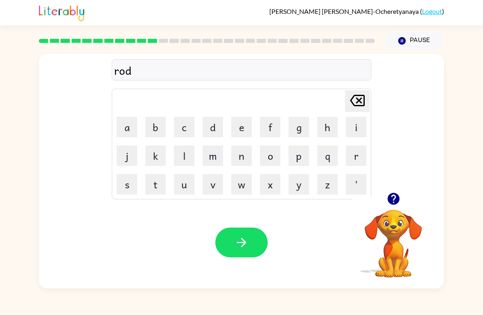
click at [186, 134] on button "c" at bounding box center [184, 127] width 20 height 20
click at [237, 256] on button "button" at bounding box center [241, 243] width 52 height 30
click at [189, 179] on button "u" at bounding box center [184, 184] width 20 height 20
click at [302, 155] on button "p" at bounding box center [298, 156] width 20 height 20
click at [297, 132] on button "g" at bounding box center [298, 127] width 20 height 20
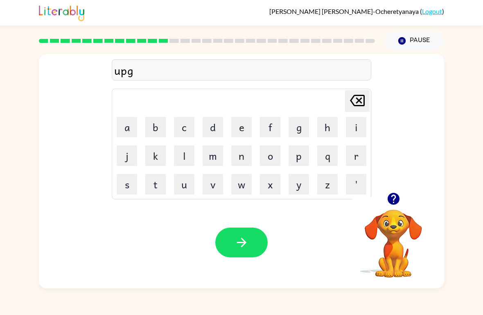
click at [348, 162] on button "r" at bounding box center [356, 156] width 20 height 20
click at [119, 133] on button "a" at bounding box center [127, 127] width 20 height 20
click at [214, 127] on button "d" at bounding box center [212, 127] width 20 height 20
click at [240, 136] on button "e" at bounding box center [241, 127] width 20 height 20
click at [241, 249] on icon "button" at bounding box center [241, 243] width 14 height 14
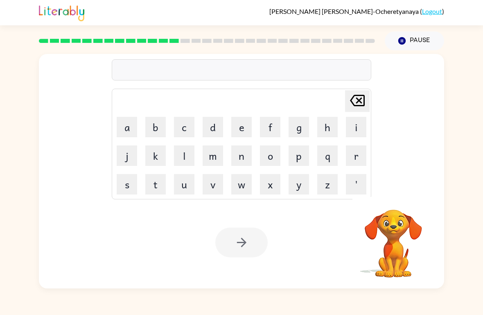
click at [215, 155] on button "m" at bounding box center [212, 156] width 20 height 20
click at [132, 127] on button "a" at bounding box center [127, 127] width 20 height 20
click at [209, 123] on button "d" at bounding box center [212, 127] width 20 height 20
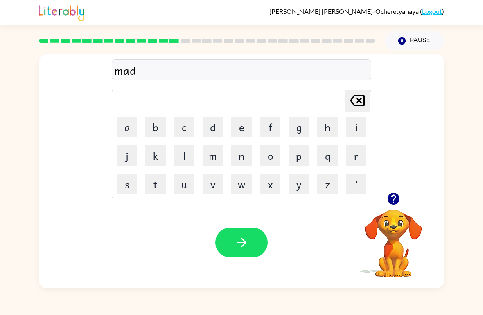
click at [246, 150] on button "n" at bounding box center [241, 156] width 20 height 20
click at [242, 128] on button "e" at bounding box center [241, 127] width 20 height 20
click at [130, 185] on button "s" at bounding box center [127, 184] width 20 height 20
click at [247, 241] on icon "button" at bounding box center [241, 243] width 14 height 14
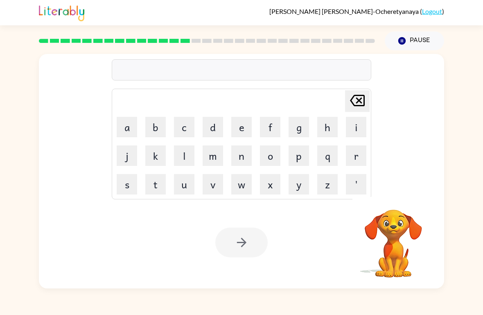
click at [153, 133] on button "b" at bounding box center [155, 127] width 20 height 20
click at [185, 183] on button "u" at bounding box center [184, 184] width 20 height 20
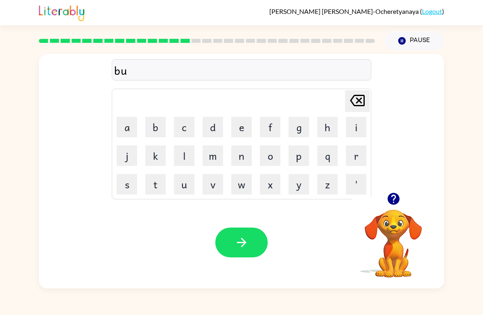
click at [244, 150] on button "n" at bounding box center [241, 156] width 20 height 20
click at [357, 104] on icon "[PERSON_NAME] last character input" at bounding box center [357, 101] width 20 height 20
click at [351, 101] on icon at bounding box center [357, 100] width 15 height 11
click at [157, 130] on button "b" at bounding box center [155, 127] width 20 height 20
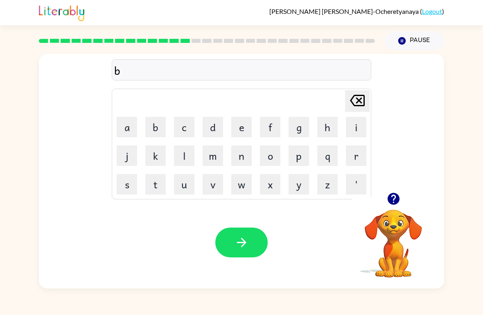
click at [266, 153] on button "o" at bounding box center [270, 156] width 20 height 20
click at [242, 159] on button "n" at bounding box center [241, 156] width 20 height 20
click at [182, 183] on button "u" at bounding box center [184, 184] width 20 height 20
click at [118, 175] on button "s" at bounding box center [127, 184] width 20 height 20
click at [240, 253] on button "button" at bounding box center [241, 243] width 52 height 30
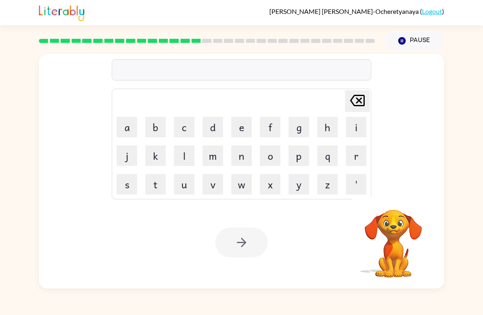
click at [124, 183] on button "s" at bounding box center [127, 184] width 20 height 20
click at [235, 184] on button "w" at bounding box center [241, 184] width 20 height 20
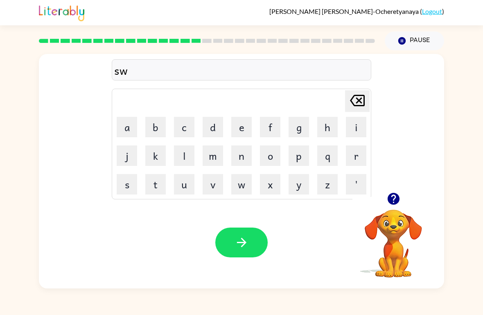
click at [265, 163] on button "o" at bounding box center [270, 156] width 20 height 20
click at [347, 157] on button "r" at bounding box center [356, 156] width 20 height 20
click at [209, 165] on button "m" at bounding box center [212, 156] width 20 height 20
click at [241, 239] on icon "button" at bounding box center [240, 242] width 9 height 9
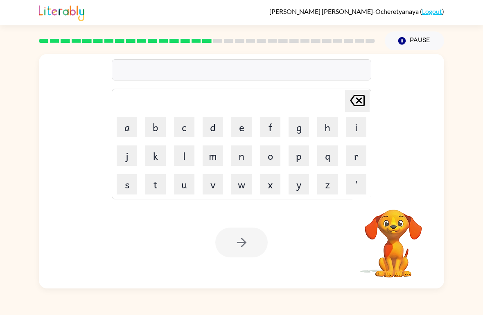
click at [352, 153] on button "r" at bounding box center [356, 156] width 20 height 20
click at [131, 129] on button "a" at bounding box center [127, 127] width 20 height 20
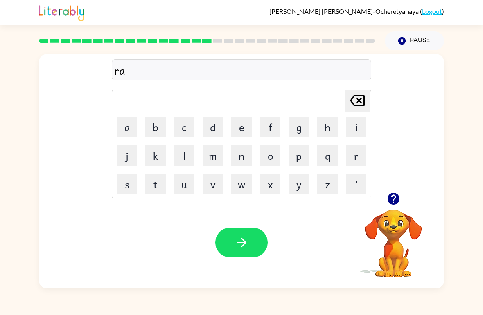
click at [245, 191] on button "w" at bounding box center [241, 184] width 20 height 20
click at [354, 101] on icon "[PERSON_NAME] last character input" at bounding box center [357, 101] width 20 height 20
click at [216, 163] on button "m" at bounding box center [212, 156] width 20 height 20
click at [245, 248] on icon "button" at bounding box center [241, 243] width 14 height 14
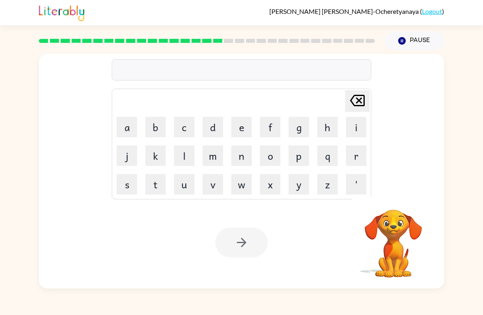
click at [150, 121] on button "b" at bounding box center [155, 127] width 20 height 20
click at [346, 158] on button "r" at bounding box center [356, 156] width 20 height 20
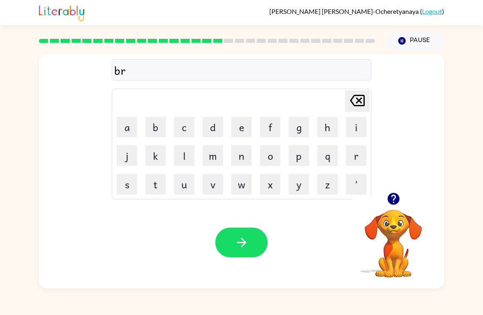
click at [359, 129] on button "i" at bounding box center [356, 127] width 20 height 20
click at [217, 166] on button "m" at bounding box center [212, 156] width 20 height 20
click at [346, 130] on button "i" at bounding box center [356, 127] width 20 height 20
click at [241, 159] on button "n" at bounding box center [241, 156] width 20 height 20
click at [301, 136] on button "g" at bounding box center [298, 127] width 20 height 20
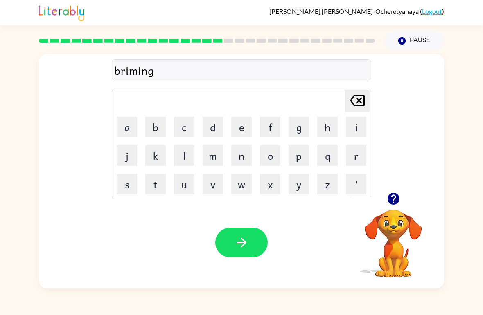
click at [250, 244] on button "button" at bounding box center [241, 243] width 52 height 30
click at [141, 191] on table "[PERSON_NAME] last character input a b c d e f g h i j k l m n o p q r s t u v …" at bounding box center [241, 144] width 258 height 110
click at [359, 93] on icon "[PERSON_NAME] last character input" at bounding box center [357, 101] width 20 height 20
click at [354, 156] on button "r" at bounding box center [356, 156] width 20 height 20
click at [355, 133] on button "i" at bounding box center [356, 127] width 20 height 20
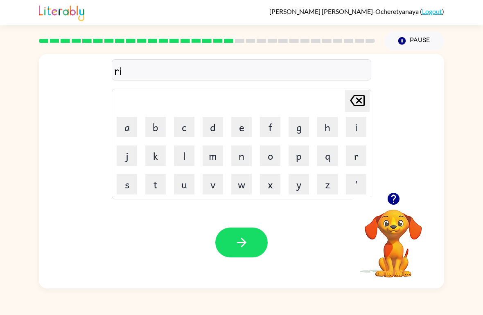
click at [131, 185] on button "s" at bounding box center [127, 184] width 20 height 20
click at [160, 162] on button "k" at bounding box center [155, 156] width 20 height 20
click at [361, 126] on button "i" at bounding box center [356, 127] width 20 height 20
click at [241, 130] on button "e" at bounding box center [241, 127] width 20 height 20
click at [134, 184] on button "s" at bounding box center [127, 184] width 20 height 20
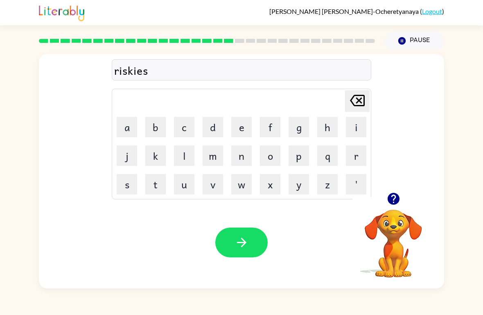
click at [164, 184] on button "t" at bounding box center [155, 184] width 20 height 20
click at [250, 240] on button "button" at bounding box center [241, 243] width 52 height 30
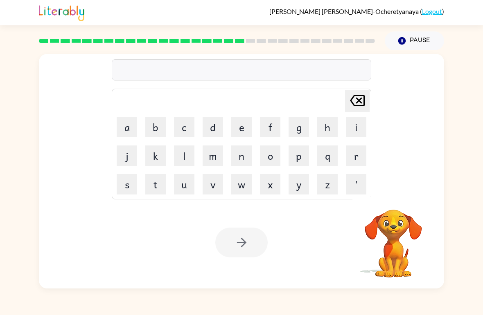
click at [124, 130] on button "a" at bounding box center [127, 127] width 20 height 20
click at [355, 165] on button "r" at bounding box center [356, 156] width 20 height 20
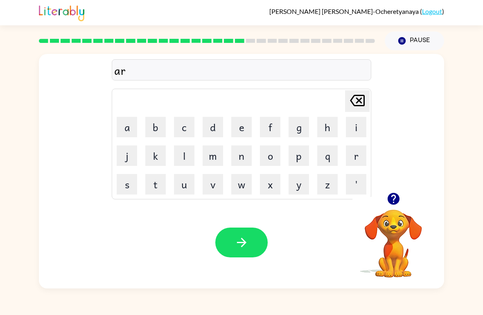
click at [181, 132] on button "c" at bounding box center [184, 127] width 20 height 20
click at [322, 130] on button "h" at bounding box center [327, 127] width 20 height 20
click at [238, 192] on button "w" at bounding box center [241, 184] width 20 height 20
click at [123, 132] on button "a" at bounding box center [127, 127] width 20 height 20
click at [305, 187] on button "y" at bounding box center [298, 184] width 20 height 20
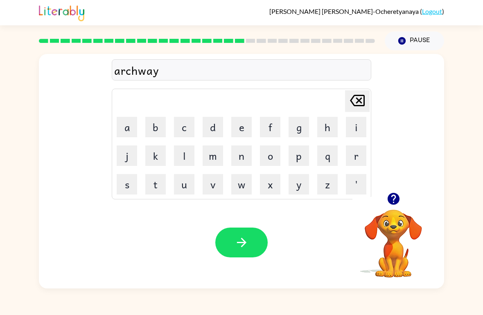
click at [238, 253] on button "button" at bounding box center [241, 243] width 52 height 30
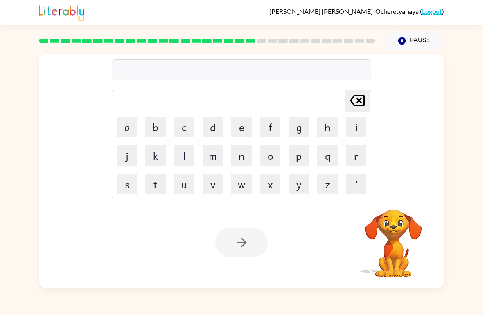
click at [271, 127] on button "f" at bounding box center [270, 127] width 20 height 20
click at [268, 155] on button "o" at bounding box center [270, 156] width 20 height 20
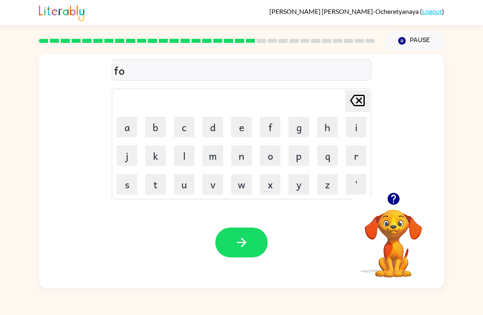
click at [188, 153] on button "l" at bounding box center [184, 156] width 20 height 20
click at [272, 157] on button "o" at bounding box center [270, 156] width 20 height 20
click at [233, 184] on button "w" at bounding box center [241, 184] width 20 height 20
click at [208, 133] on button "d" at bounding box center [212, 127] width 20 height 20
click at [362, 101] on icon "[PERSON_NAME] last character input" at bounding box center [357, 101] width 20 height 20
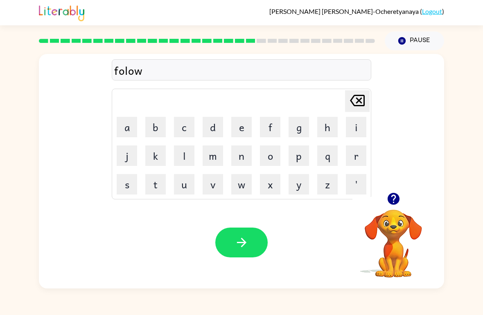
click at [247, 127] on button "e" at bounding box center [241, 127] width 20 height 20
click at [211, 130] on button "d" at bounding box center [212, 127] width 20 height 20
click at [241, 251] on button "button" at bounding box center [241, 243] width 52 height 30
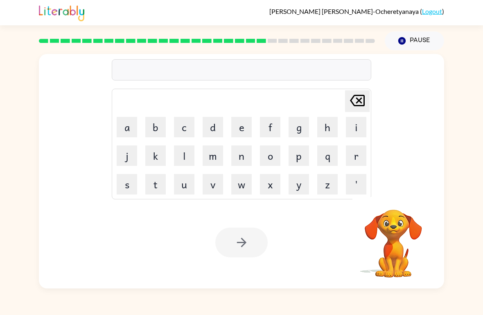
click at [182, 137] on button "c" at bounding box center [184, 127] width 20 height 20
click at [240, 137] on button "e" at bounding box center [241, 127] width 20 height 20
click at [237, 157] on button "n" at bounding box center [241, 156] width 20 height 20
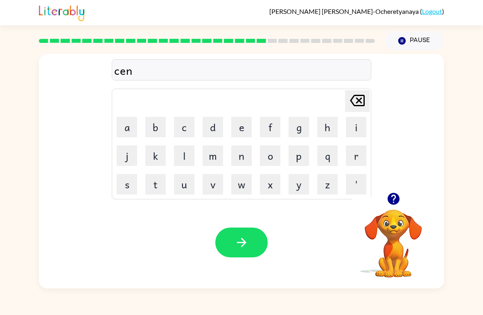
click at [152, 184] on button "t" at bounding box center [155, 184] width 20 height 20
click at [349, 128] on button "i" at bounding box center [356, 127] width 20 height 20
click at [300, 156] on button "p" at bounding box center [298, 156] width 20 height 20
click at [355, 132] on button "i" at bounding box center [356, 127] width 20 height 20
click at [238, 130] on button "e" at bounding box center [241, 127] width 20 height 20
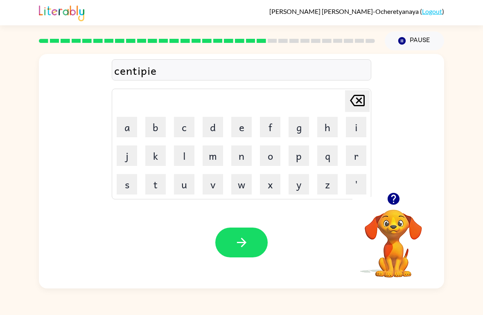
click at [219, 126] on button "d" at bounding box center [212, 127] width 20 height 20
click at [246, 239] on icon "button" at bounding box center [241, 243] width 14 height 14
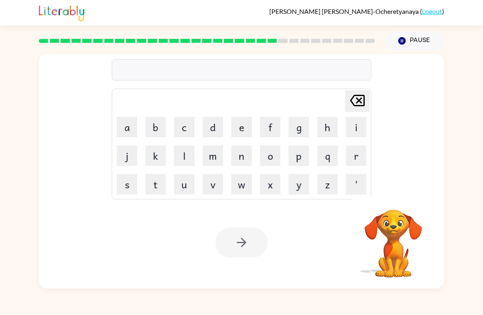
click at [135, 180] on button "s" at bounding box center [127, 184] width 20 height 20
click at [183, 191] on button "u" at bounding box center [184, 184] width 20 height 20
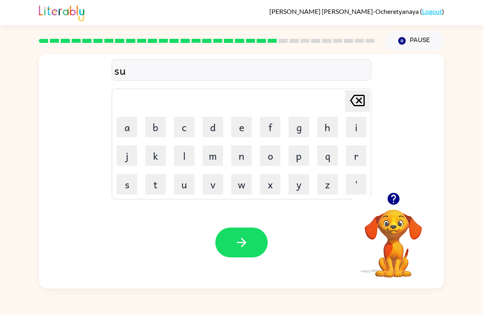
click at [127, 186] on button "s" at bounding box center [127, 184] width 20 height 20
click at [152, 183] on button "t" at bounding box center [155, 184] width 20 height 20
click at [129, 124] on button "a" at bounding box center [127, 127] width 20 height 20
click at [348, 126] on button "i" at bounding box center [356, 127] width 20 height 20
click at [239, 160] on button "n" at bounding box center [241, 156] width 20 height 20
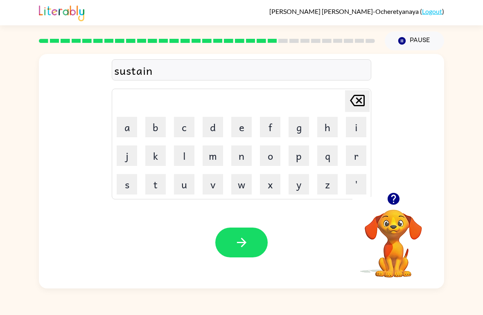
click at [242, 240] on icon "button" at bounding box center [241, 243] width 14 height 14
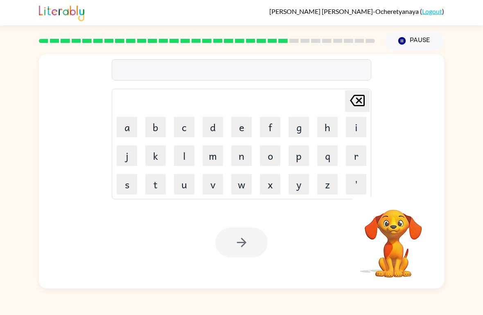
click at [269, 132] on button "f" at bounding box center [270, 127] width 20 height 20
click at [274, 161] on button "o" at bounding box center [270, 156] width 20 height 20
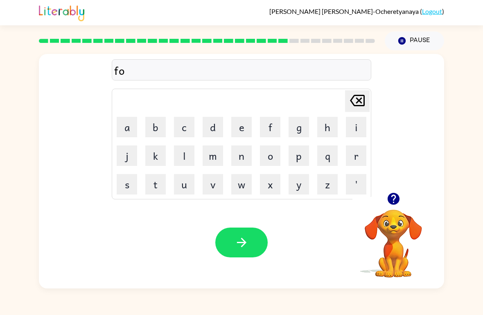
click at [241, 190] on button "w" at bounding box center [241, 184] width 20 height 20
click at [125, 122] on button "a" at bounding box center [127, 127] width 20 height 20
click at [356, 130] on button "i" at bounding box center [356, 127] width 20 height 20
click at [358, 106] on icon at bounding box center [357, 100] width 15 height 11
click at [355, 154] on button "r" at bounding box center [356, 156] width 20 height 20
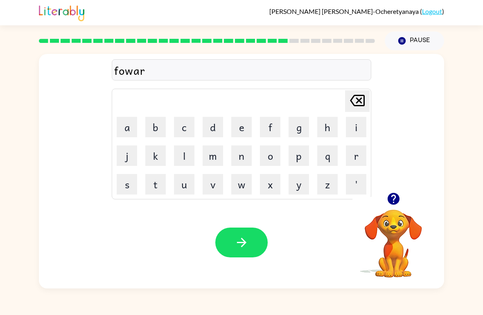
click at [210, 132] on button "d" at bounding box center [212, 127] width 20 height 20
click at [229, 242] on button "button" at bounding box center [241, 243] width 52 height 30
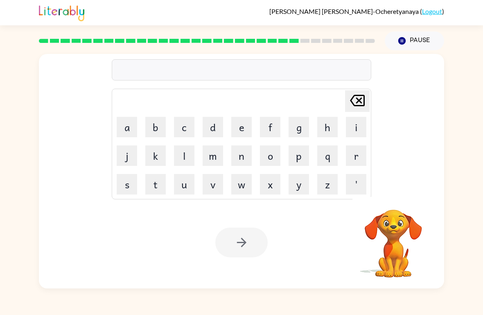
click at [348, 166] on button "r" at bounding box center [356, 156] width 20 height 20
click at [240, 127] on button "e" at bounding box center [241, 127] width 20 height 20
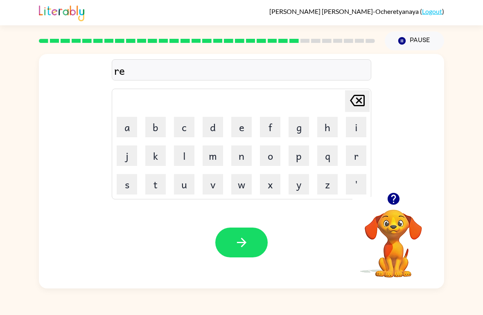
click at [181, 164] on button "l" at bounding box center [184, 156] width 20 height 20
click at [124, 136] on button "a" at bounding box center [127, 127] width 20 height 20
click at [162, 183] on button "t" at bounding box center [155, 184] width 20 height 20
click at [244, 128] on button "e" at bounding box center [241, 127] width 20 height 20
click at [213, 128] on button "d" at bounding box center [212, 127] width 20 height 20
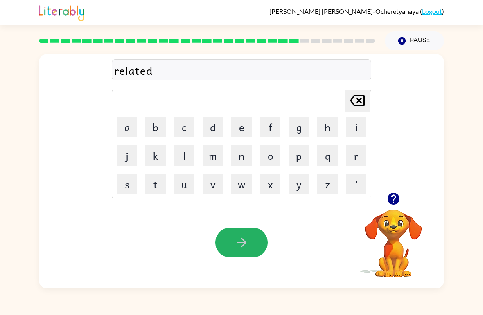
click at [224, 241] on button "button" at bounding box center [241, 243] width 52 height 30
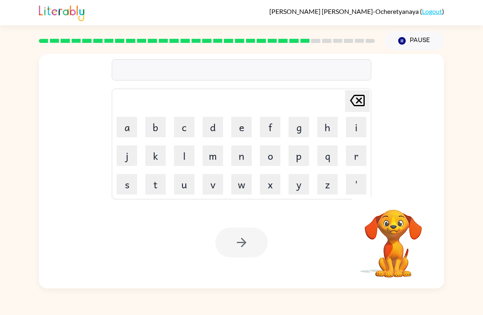
click at [299, 127] on button "g" at bounding box center [298, 127] width 20 height 20
click at [265, 157] on button "o" at bounding box center [270, 156] width 20 height 20
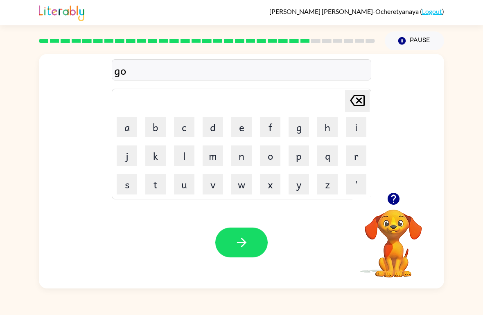
click at [159, 118] on button "b" at bounding box center [155, 127] width 20 height 20
click at [177, 158] on button "l" at bounding box center [184, 156] width 20 height 20
click at [355, 130] on button "i" at bounding box center [356, 127] width 20 height 20
click at [219, 164] on button "m" at bounding box center [212, 156] width 20 height 20
click at [357, 106] on icon at bounding box center [357, 100] width 15 height 11
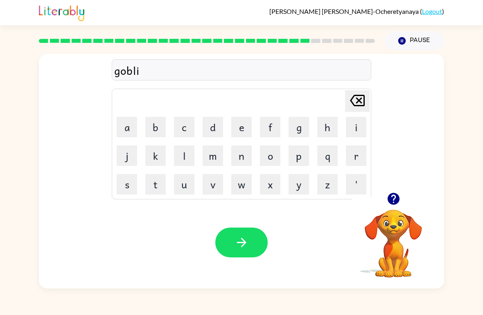
click at [245, 159] on button "n" at bounding box center [241, 156] width 20 height 20
click at [245, 249] on icon "button" at bounding box center [241, 243] width 14 height 14
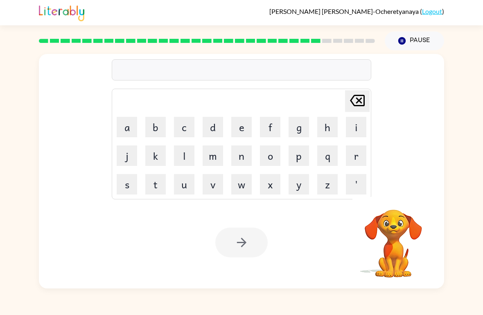
click at [194, 155] on button "l" at bounding box center [184, 156] width 20 height 20
click at [177, 180] on button "u" at bounding box center [184, 184] width 20 height 20
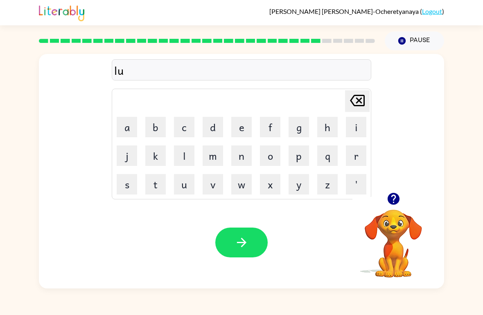
click at [218, 158] on button "m" at bounding box center [212, 156] width 20 height 20
click at [158, 126] on button "b" at bounding box center [155, 127] width 20 height 20
click at [244, 130] on button "e" at bounding box center [241, 127] width 20 height 20
click at [352, 152] on button "r" at bounding box center [356, 156] width 20 height 20
click at [128, 155] on button "j" at bounding box center [127, 156] width 20 height 20
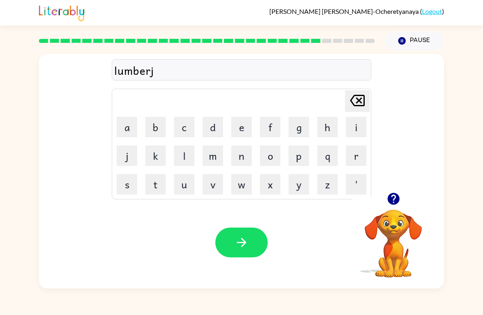
click at [130, 130] on button "a" at bounding box center [127, 127] width 20 height 20
click at [175, 131] on button "c" at bounding box center [184, 127] width 20 height 20
click at [160, 159] on button "k" at bounding box center [155, 156] width 20 height 20
click at [238, 241] on icon "button" at bounding box center [241, 243] width 14 height 14
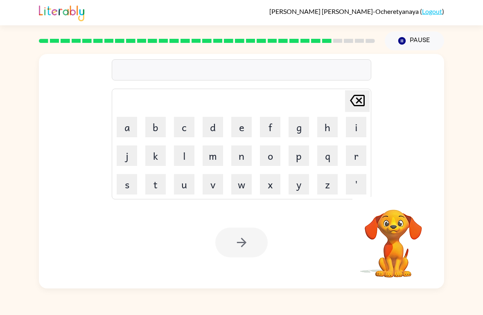
click at [297, 154] on button "p" at bounding box center [298, 156] width 20 height 20
click at [343, 139] on td "i" at bounding box center [356, 127] width 28 height 28
click at [355, 130] on button "i" at bounding box center [356, 127] width 20 height 20
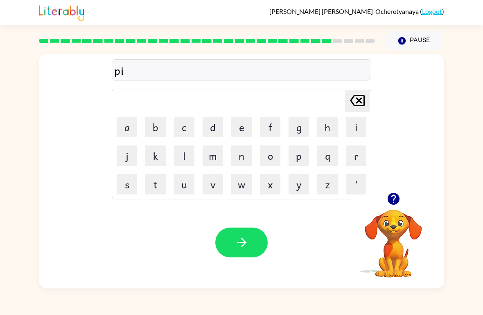
click at [347, 159] on button "r" at bounding box center [356, 156] width 20 height 20
click at [128, 189] on button "s" at bounding box center [127, 184] width 20 height 20
click at [232, 131] on button "e" at bounding box center [241, 127] width 20 height 20
click at [235, 247] on icon "button" at bounding box center [241, 243] width 14 height 14
click at [155, 183] on button "t" at bounding box center [155, 184] width 20 height 20
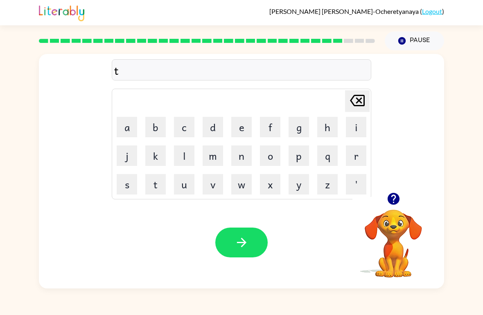
click at [321, 132] on button "h" at bounding box center [327, 127] width 20 height 20
click at [351, 130] on button "i" at bounding box center [356, 127] width 20 height 20
click at [235, 165] on button "n" at bounding box center [241, 156] width 20 height 20
click at [224, 244] on button "button" at bounding box center [241, 243] width 52 height 30
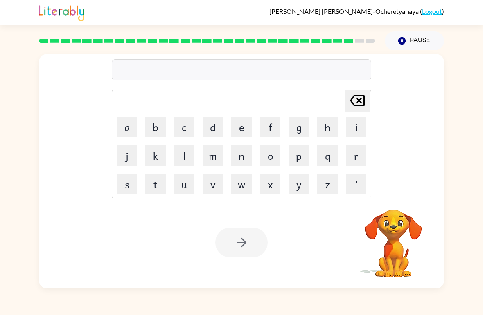
click at [123, 188] on button "s" at bounding box center [127, 184] width 20 height 20
click at [343, 125] on td "i" at bounding box center [356, 127] width 28 height 28
click at [353, 127] on button "i" at bounding box center [356, 127] width 20 height 20
click at [185, 160] on button "l" at bounding box center [184, 156] width 20 height 20
click at [217, 186] on button "v" at bounding box center [212, 184] width 20 height 20
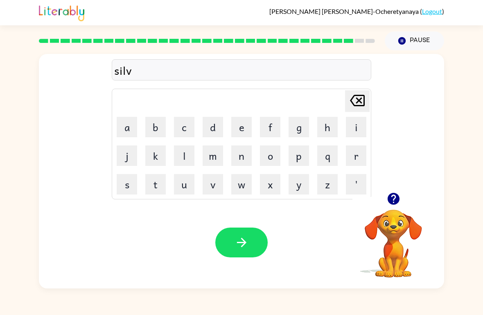
click at [237, 130] on button "e" at bounding box center [241, 127] width 20 height 20
click at [357, 152] on button "r" at bounding box center [356, 156] width 20 height 20
click at [236, 187] on button "w" at bounding box center [241, 184] width 20 height 20
click at [239, 131] on button "e" at bounding box center [241, 127] width 20 height 20
click at [120, 132] on button "a" at bounding box center [127, 127] width 20 height 20
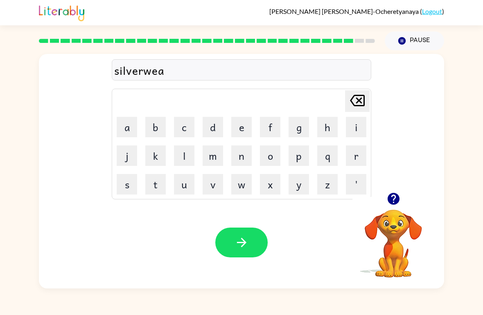
click at [362, 150] on button "r" at bounding box center [356, 156] width 20 height 20
click at [246, 237] on icon "button" at bounding box center [241, 243] width 14 height 14
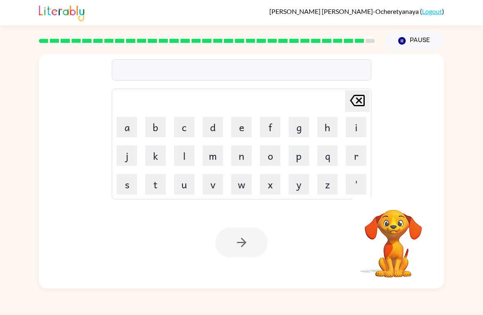
click at [192, 186] on button "u" at bounding box center [184, 184] width 20 height 20
click at [241, 165] on button "n" at bounding box center [241, 156] width 20 height 20
click at [127, 136] on button "a" at bounding box center [127, 127] width 20 height 20
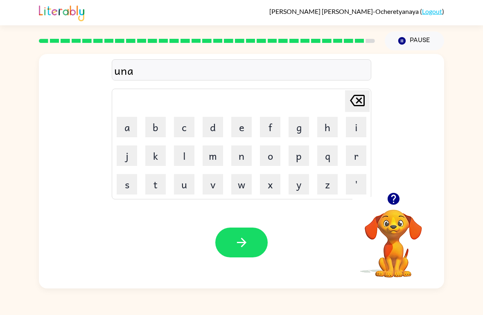
click at [269, 132] on button "f" at bounding box center [270, 127] width 20 height 20
click at [346, 157] on button "r" at bounding box center [356, 156] width 20 height 20
click at [127, 124] on button "a" at bounding box center [127, 127] width 20 height 20
click at [336, 127] on button "h" at bounding box center [327, 127] width 20 height 20
click at [362, 96] on icon at bounding box center [357, 100] width 15 height 11
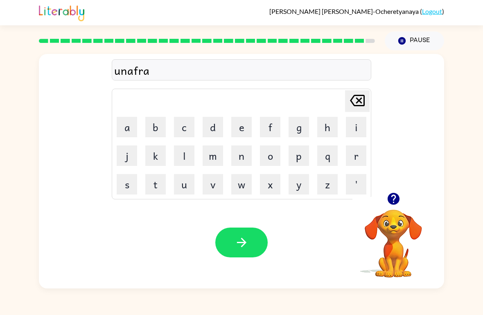
click at [353, 130] on button "i" at bounding box center [356, 127] width 20 height 20
click at [218, 129] on button "d" at bounding box center [212, 127] width 20 height 20
click at [240, 256] on button "button" at bounding box center [241, 243] width 52 height 30
